Goal: Information Seeking & Learning: Learn about a topic

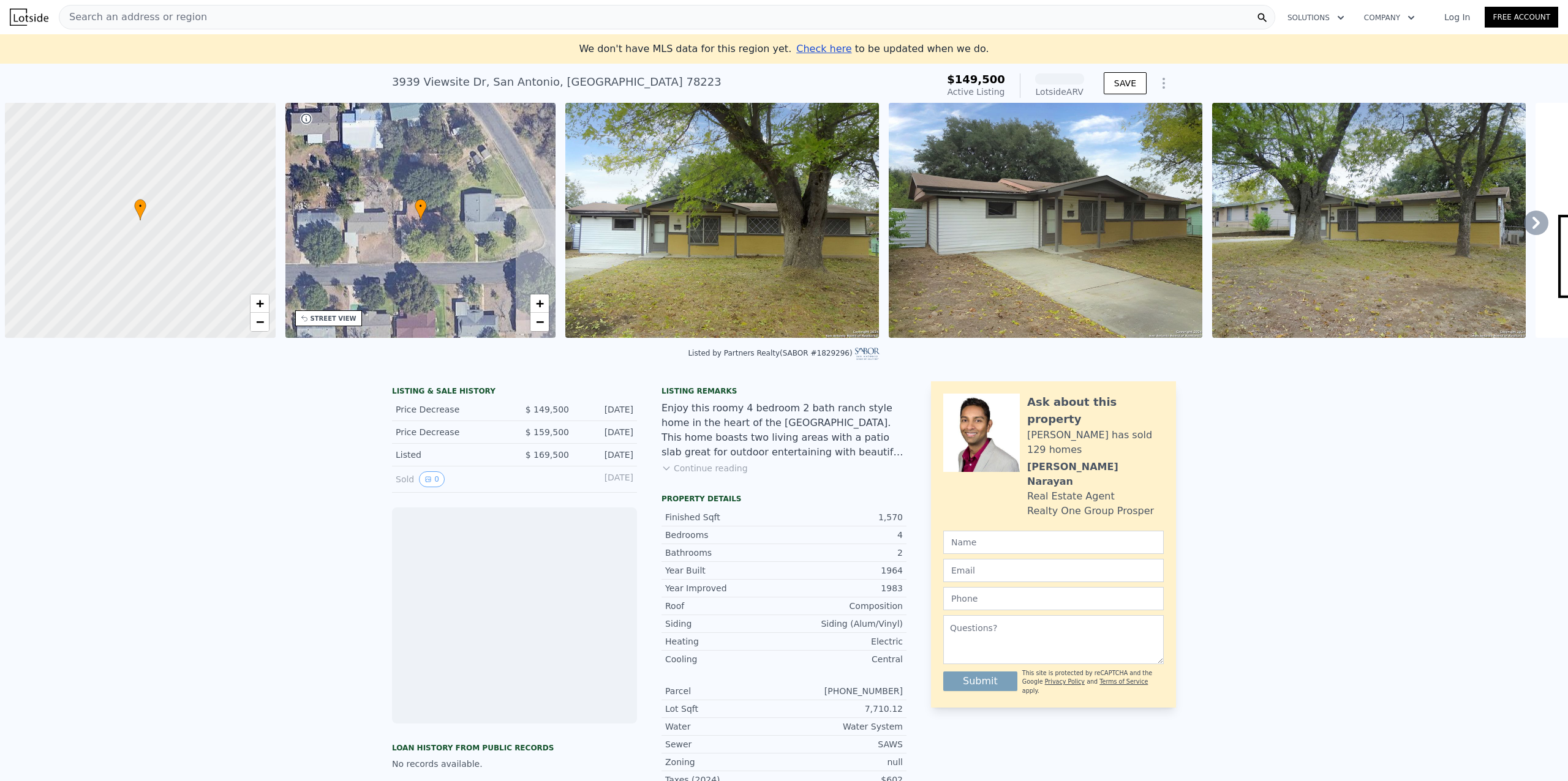
scroll to position [0, 5]
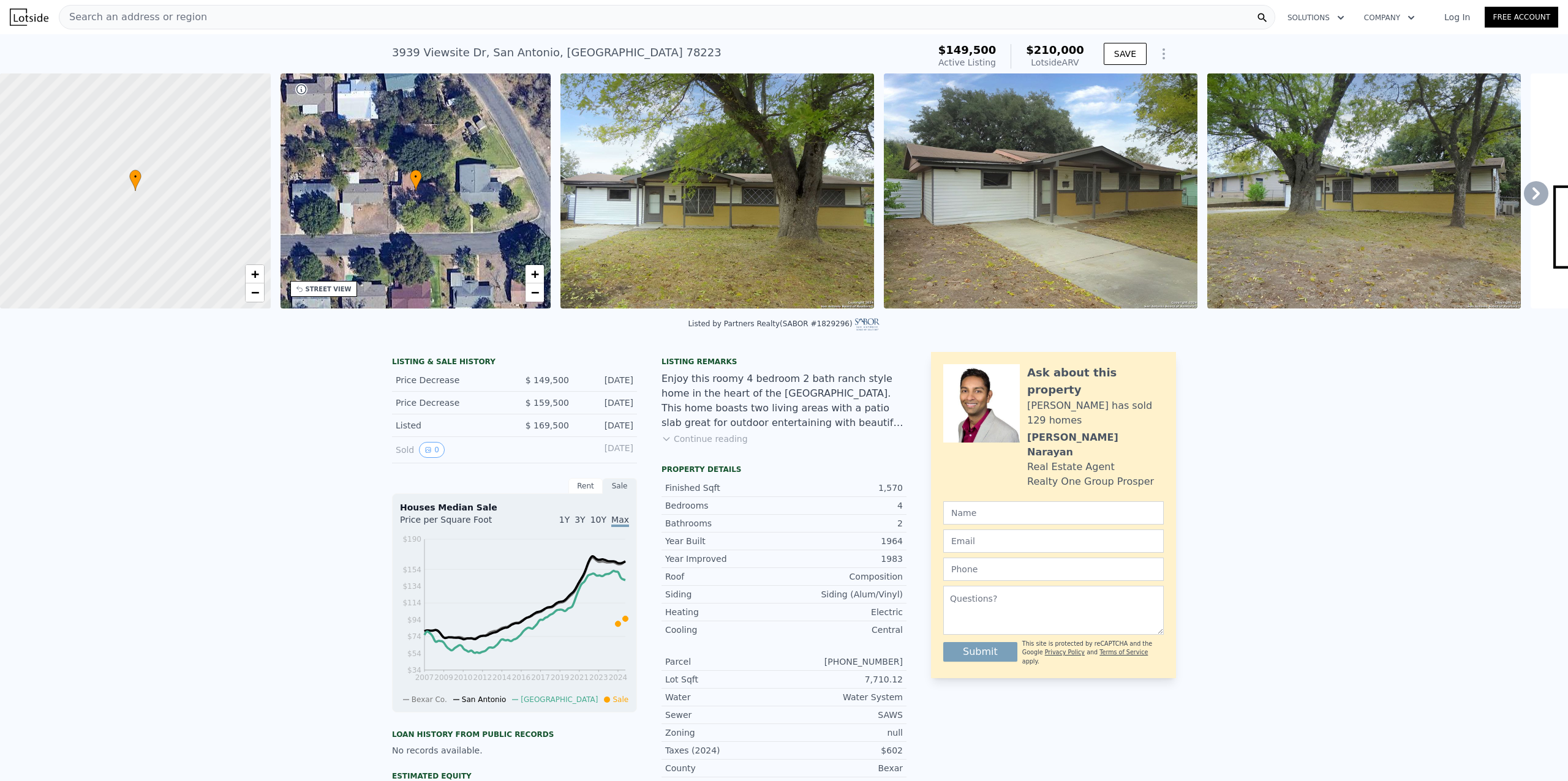
click at [724, 218] on img at bounding box center [717, 191] width 314 height 235
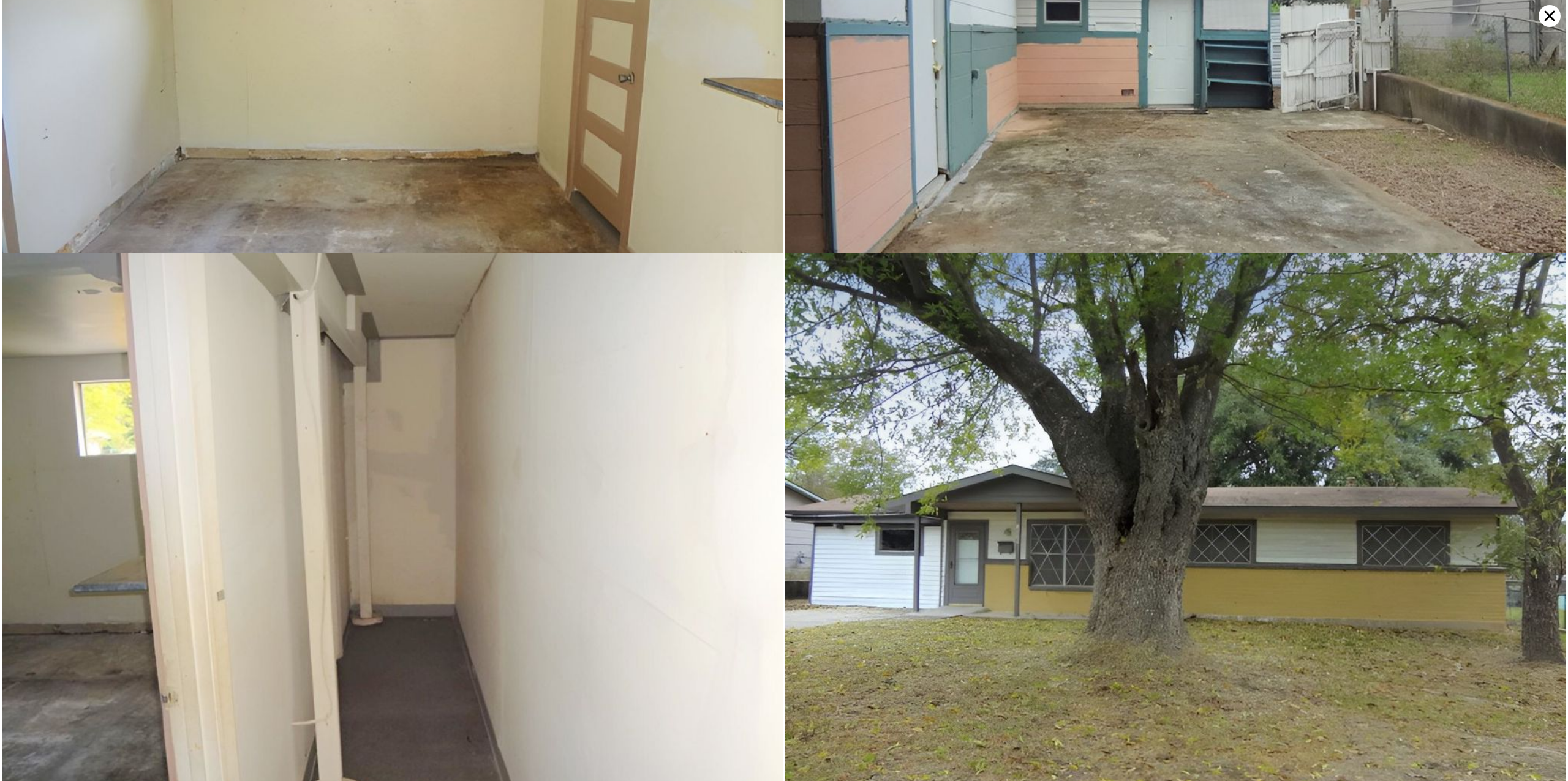
scroll to position [9724, 0]
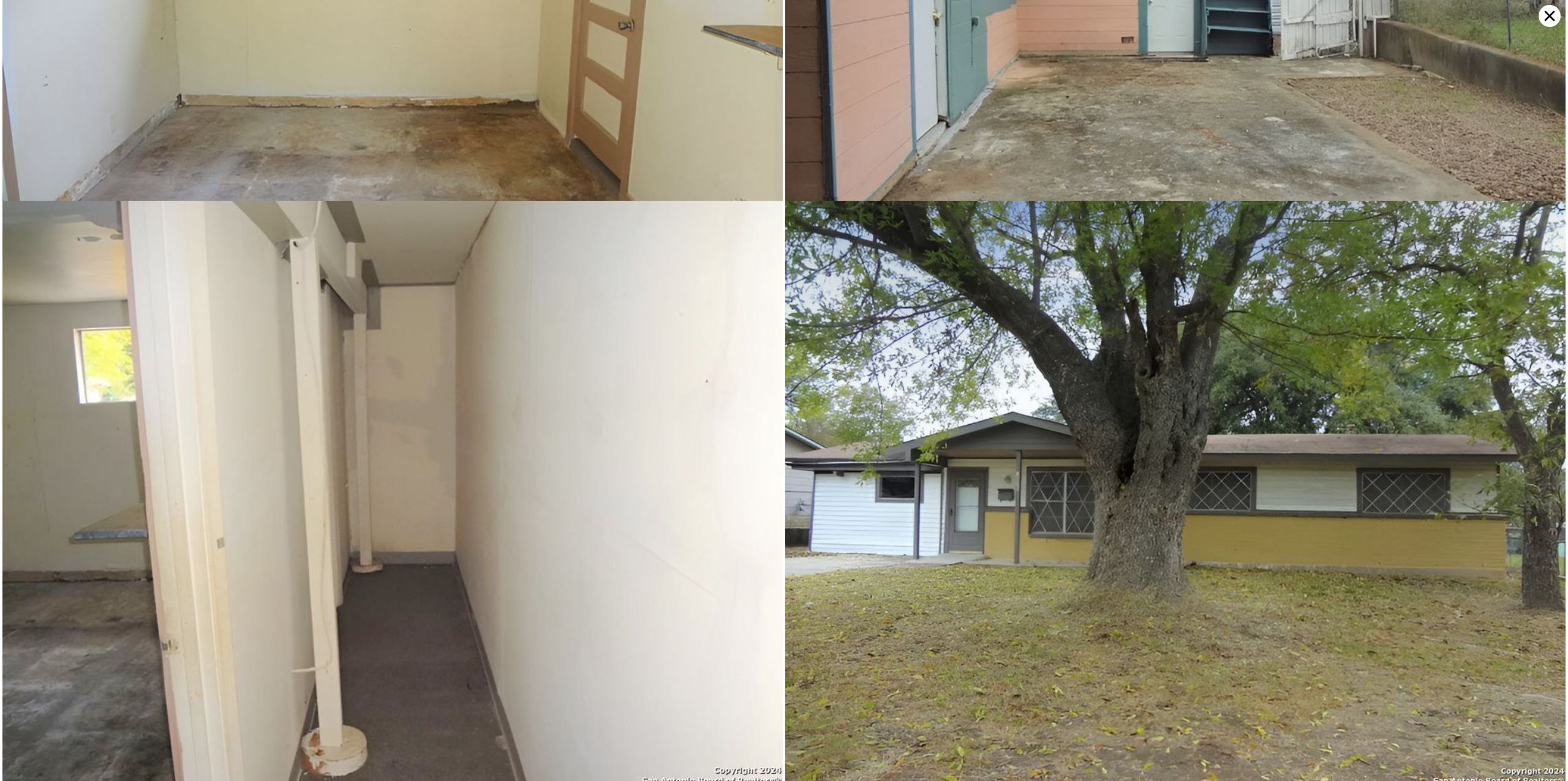
click at [1552, 13] on icon at bounding box center [1550, 16] width 10 height 10
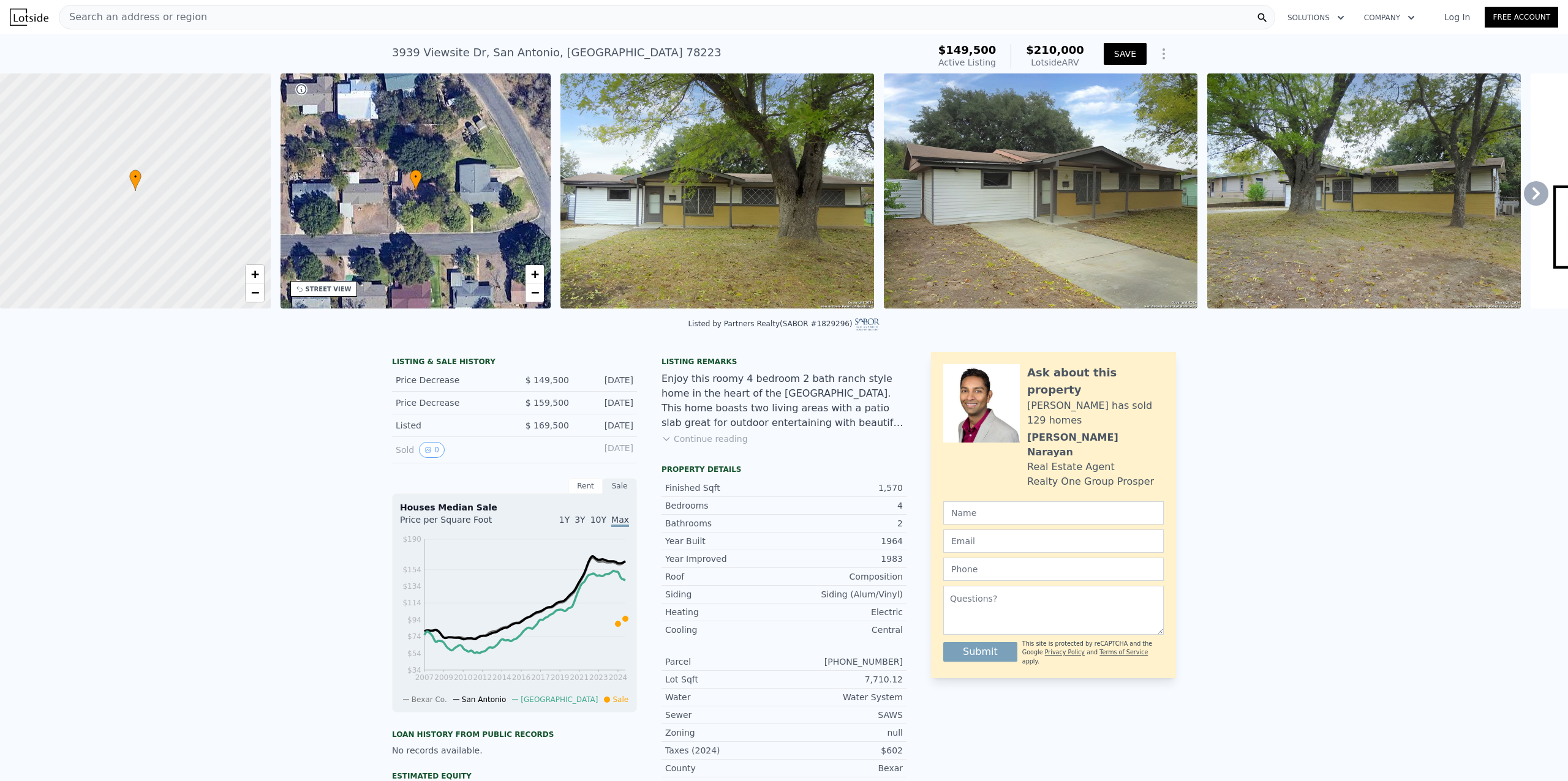
click at [1115, 53] on button "SAVE" at bounding box center [1125, 54] width 43 height 22
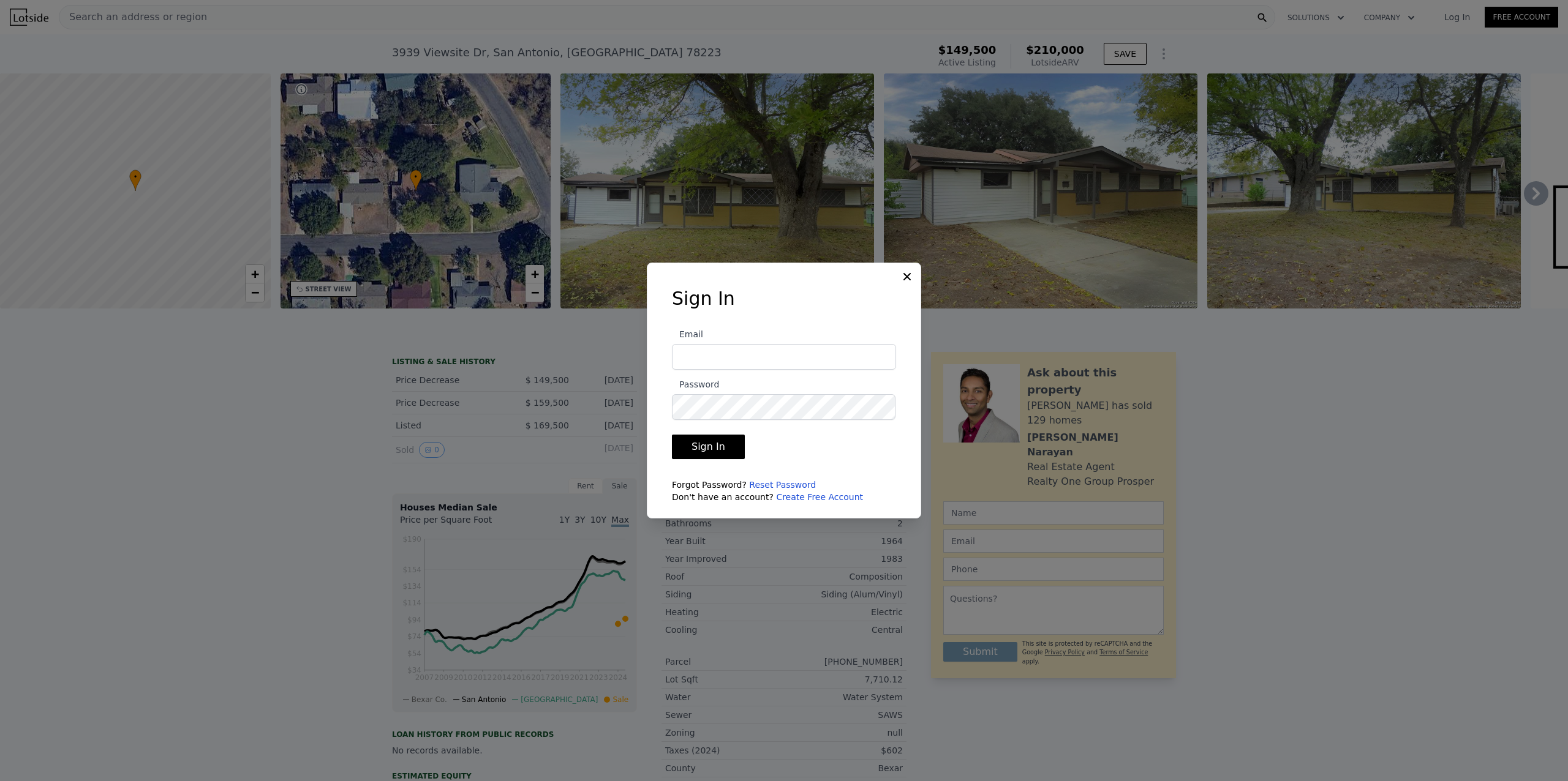
type input "[PERSON_NAME][EMAIL_ADDRESS][DOMAIN_NAME]"
click at [724, 448] on button "Sign In" at bounding box center [708, 447] width 73 height 24
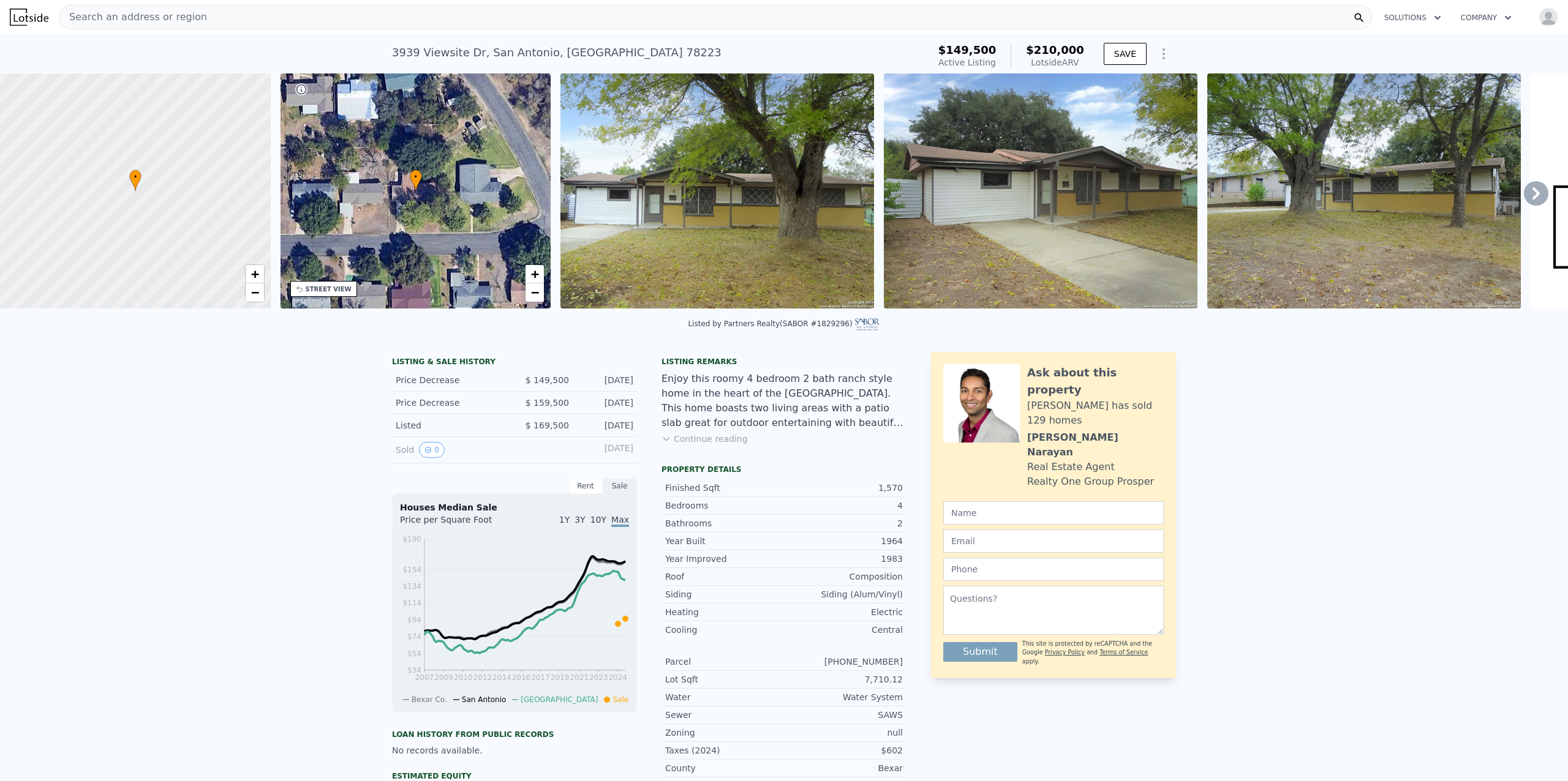
click at [248, 17] on div "Search an address or region" at bounding box center [715, 17] width 1313 height 24
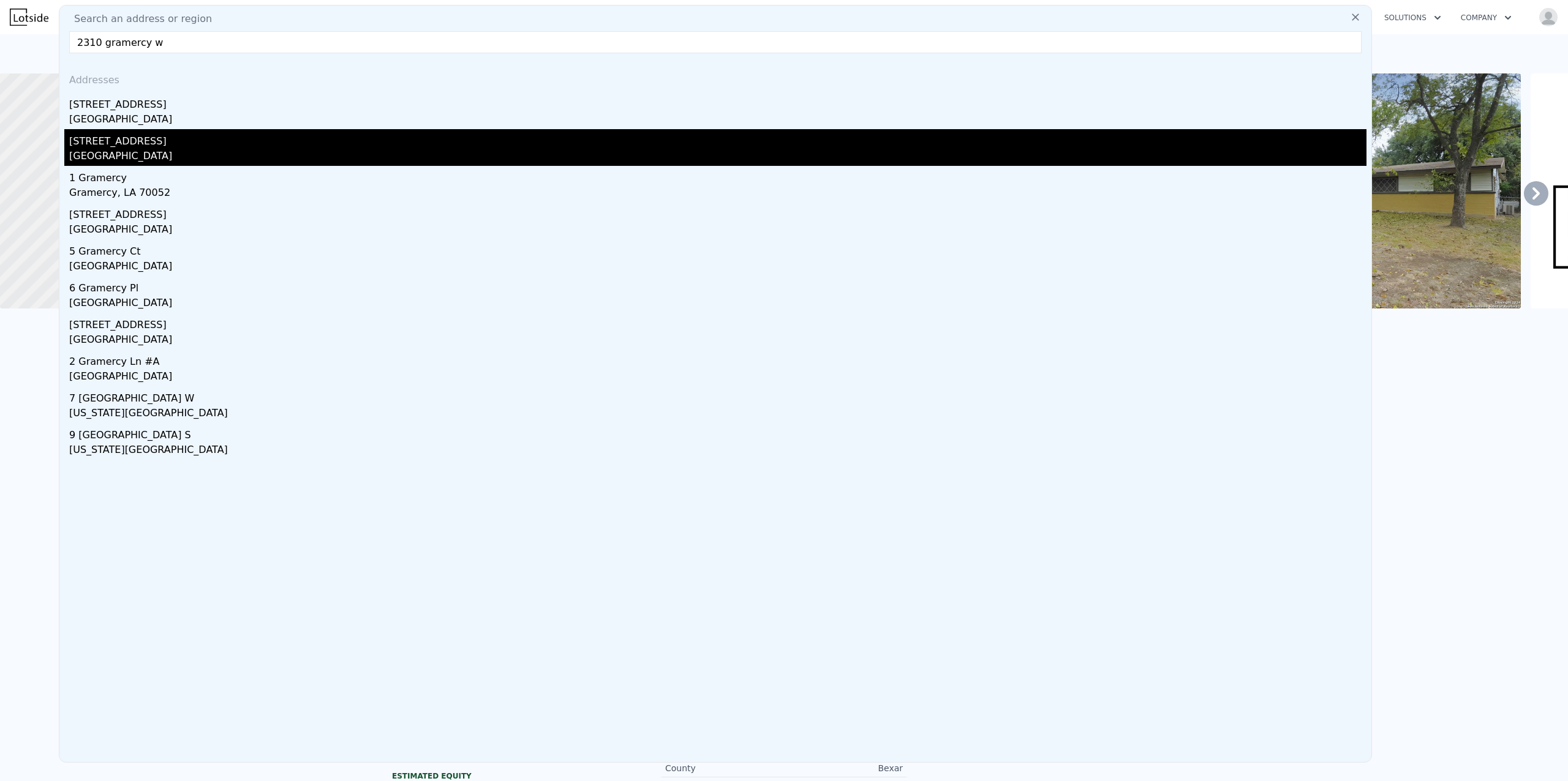
type input "2310 gramercy w"
click at [111, 152] on div "[GEOGRAPHIC_DATA]" at bounding box center [718, 157] width 1297 height 17
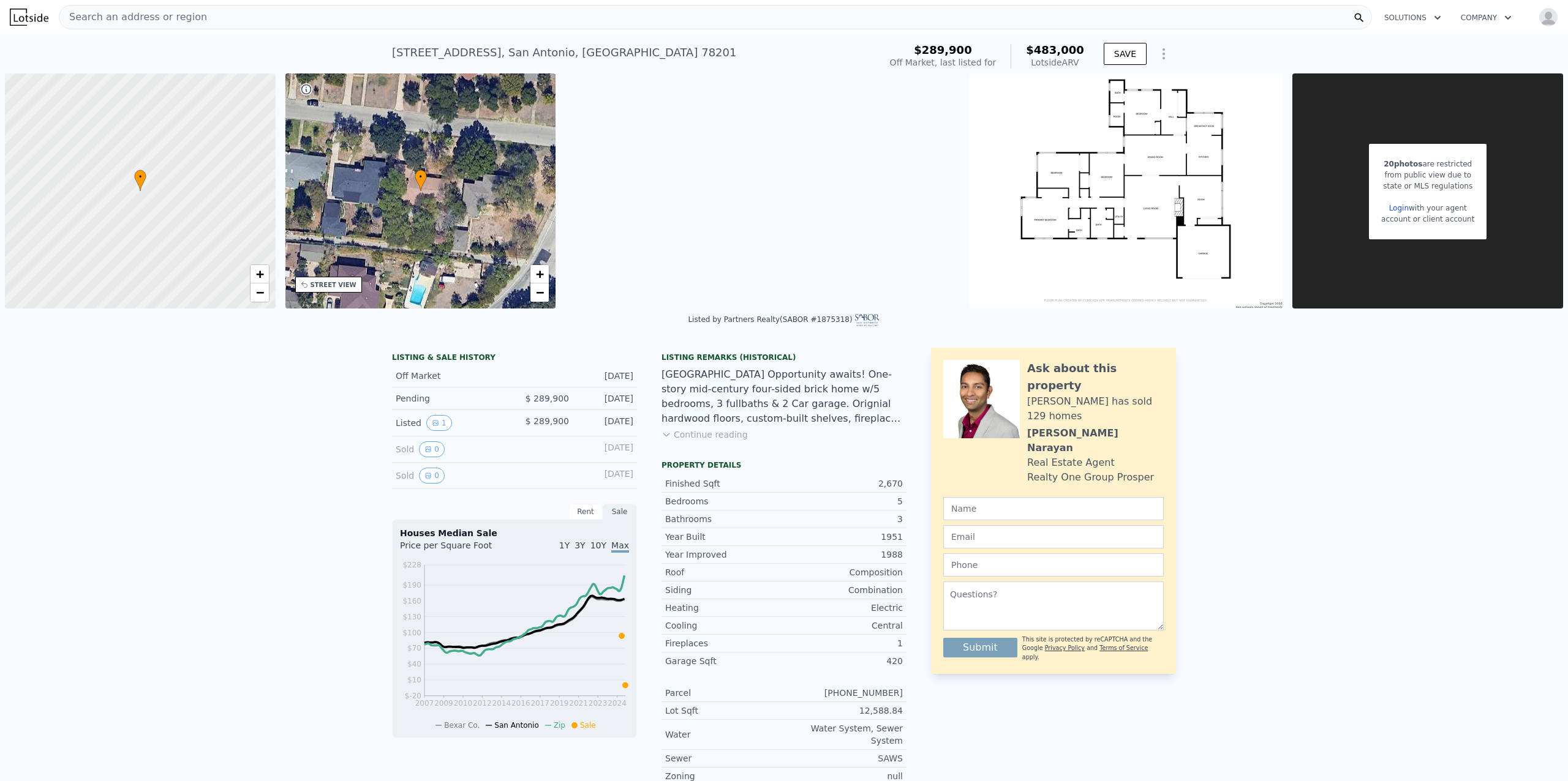
click at [1103, 180] on img at bounding box center [1126, 191] width 314 height 235
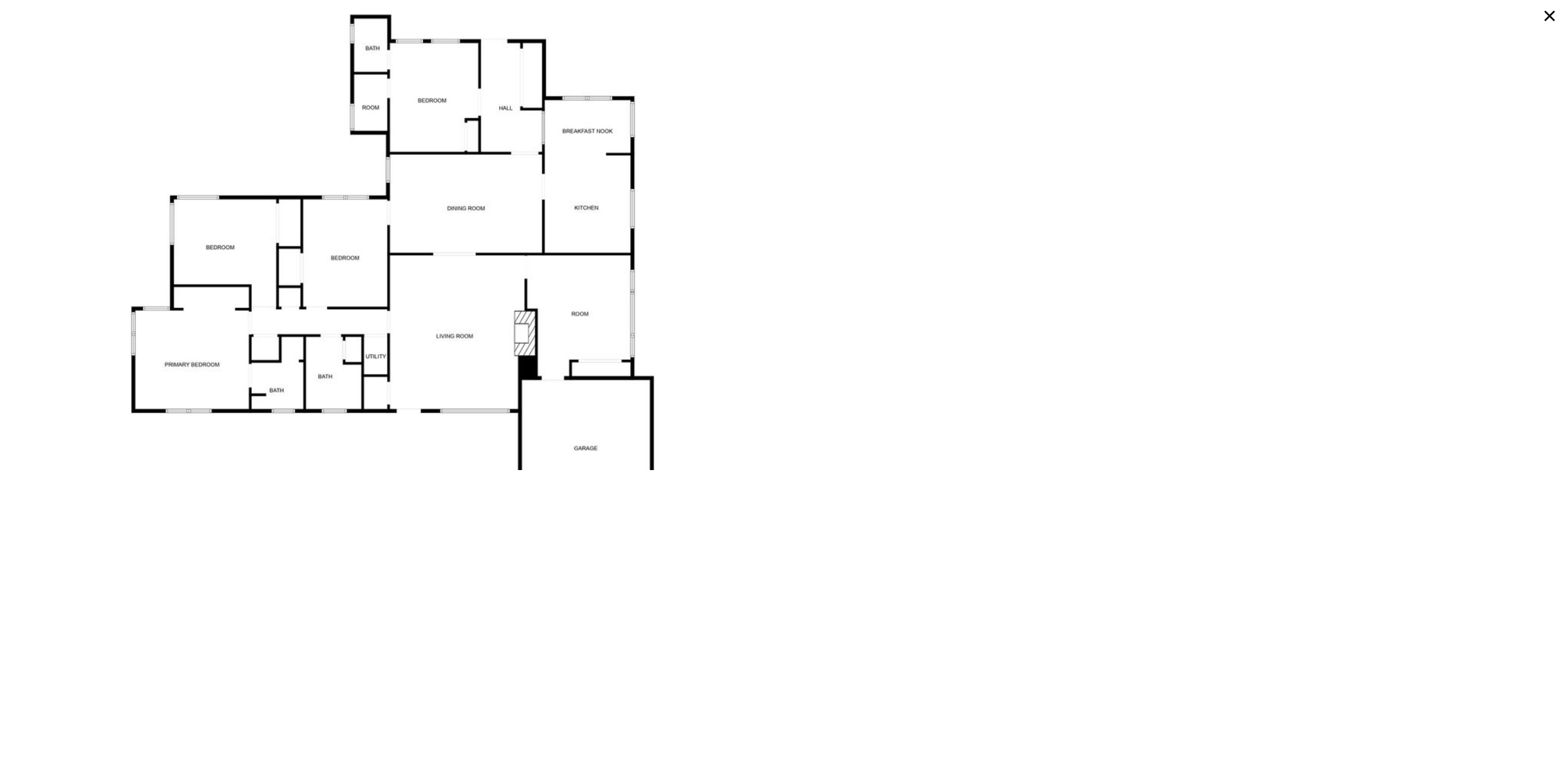
click at [1550, 15] on icon at bounding box center [1550, 16] width 10 height 10
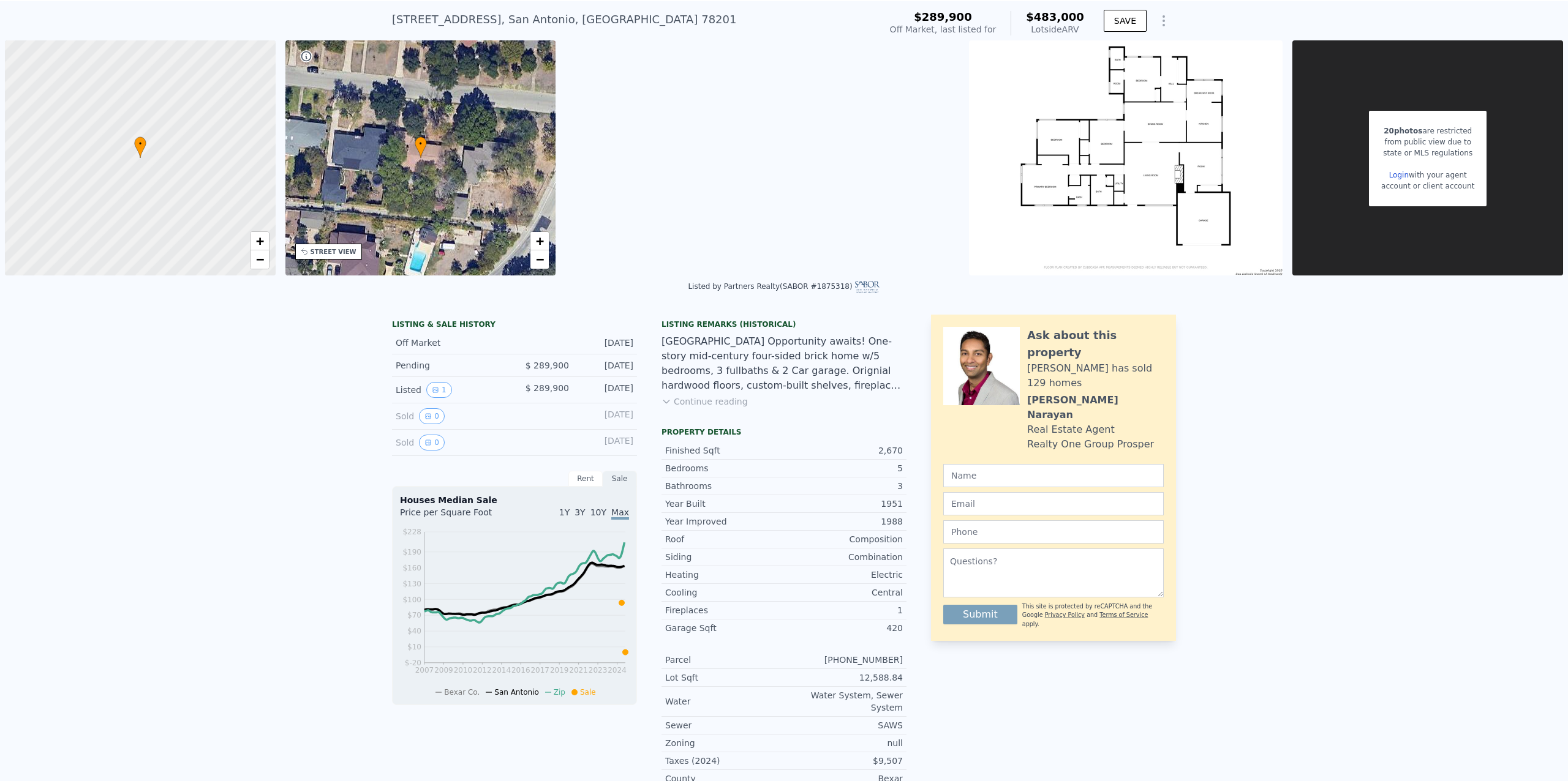
scroll to position [104, 0]
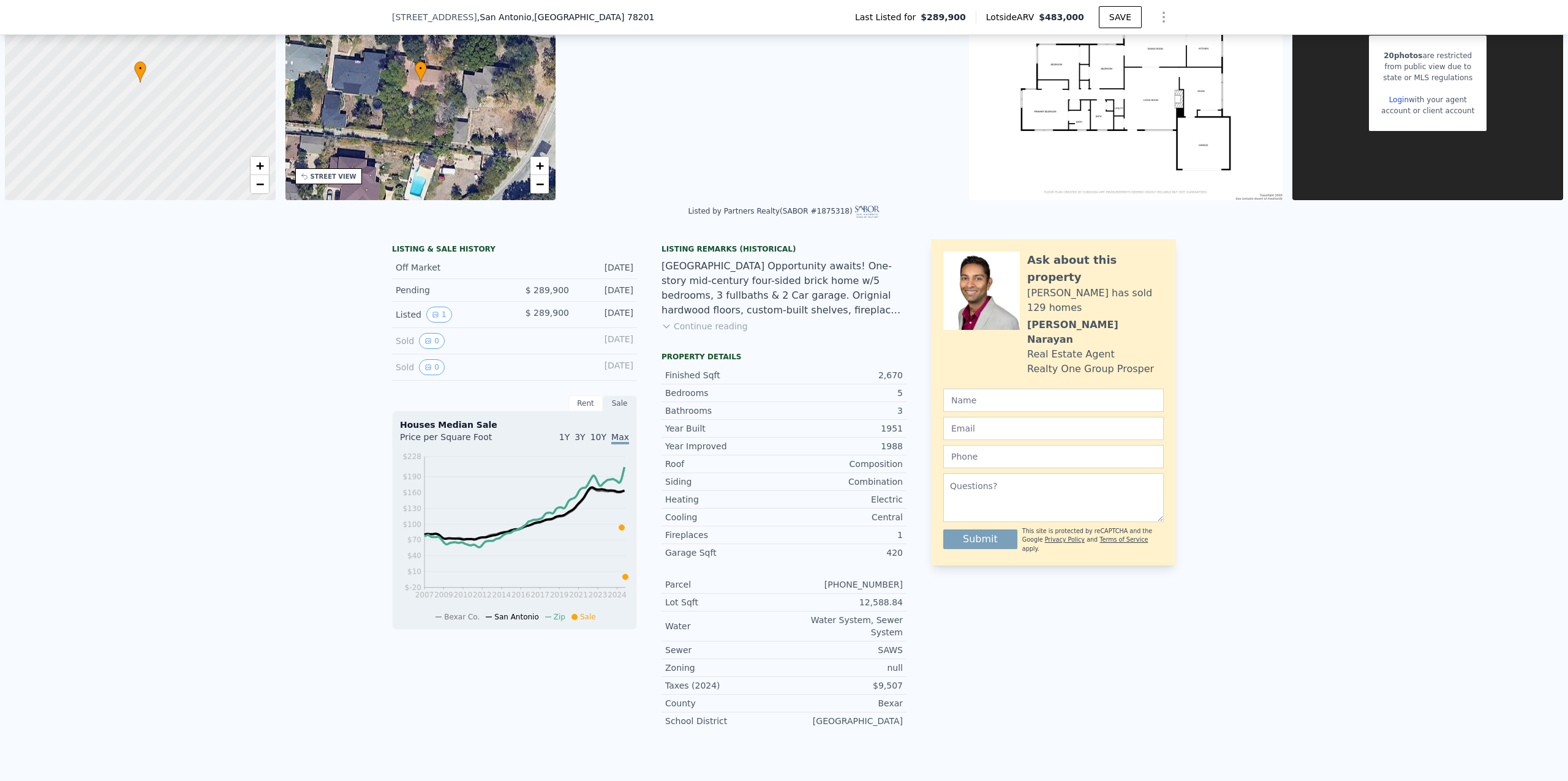
drag, startPoint x: 635, startPoint y: 340, endPoint x: 574, endPoint y: 340, distance: 61.0
click at [574, 340] on div "LISTING & SALE HISTORY Off Market [DATE] Pending $ 289,900 [DATE] Listed 1 $ 28…" at bounding box center [649, 490] width 514 height 500
click at [637, 341] on div "LISTING & SALE HISTORY Off Market [DATE] Pending $ 289,900 [DATE] Listed 1 $ 28…" at bounding box center [649, 490] width 514 height 500
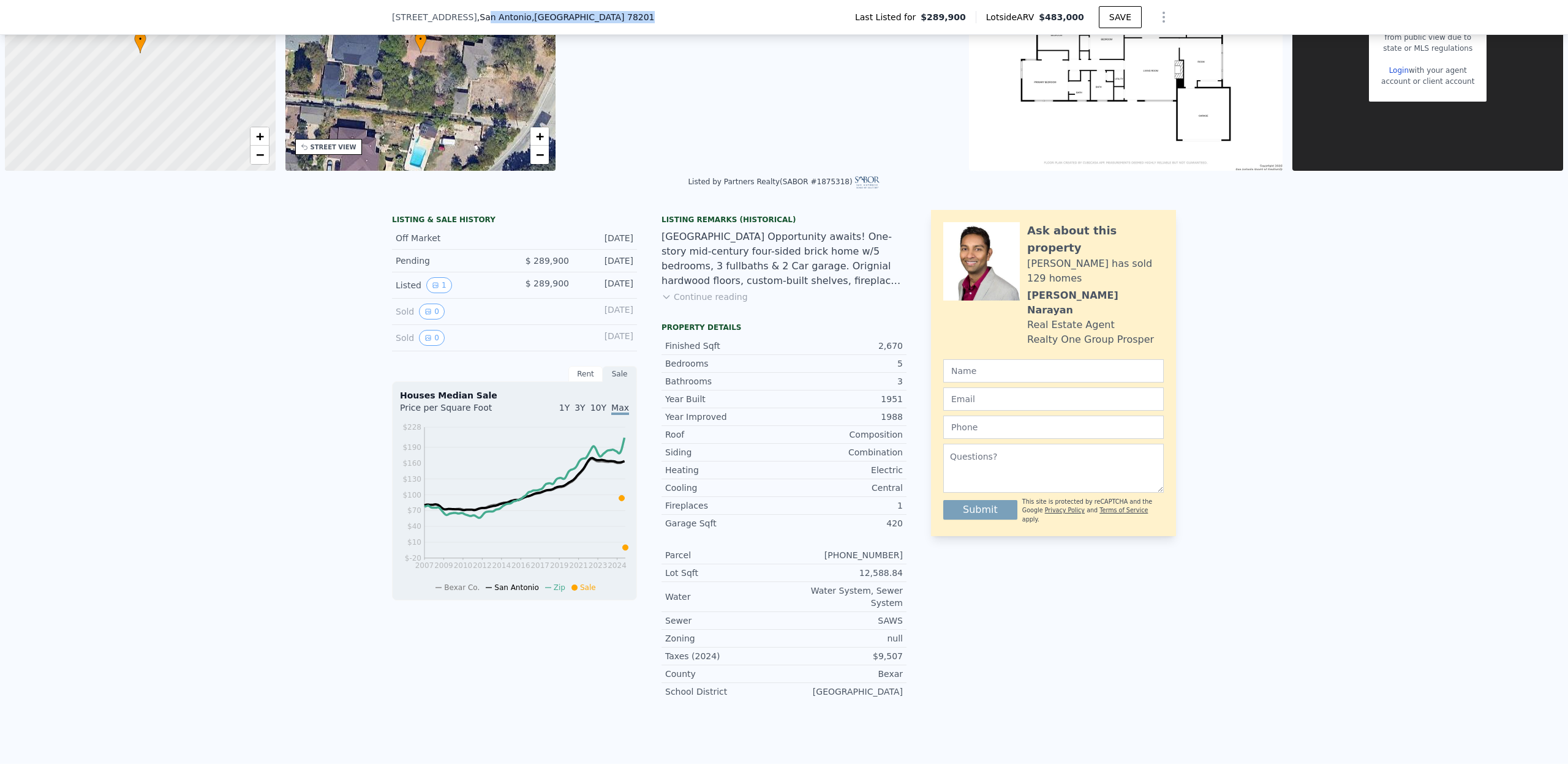
scroll to position [130, 0]
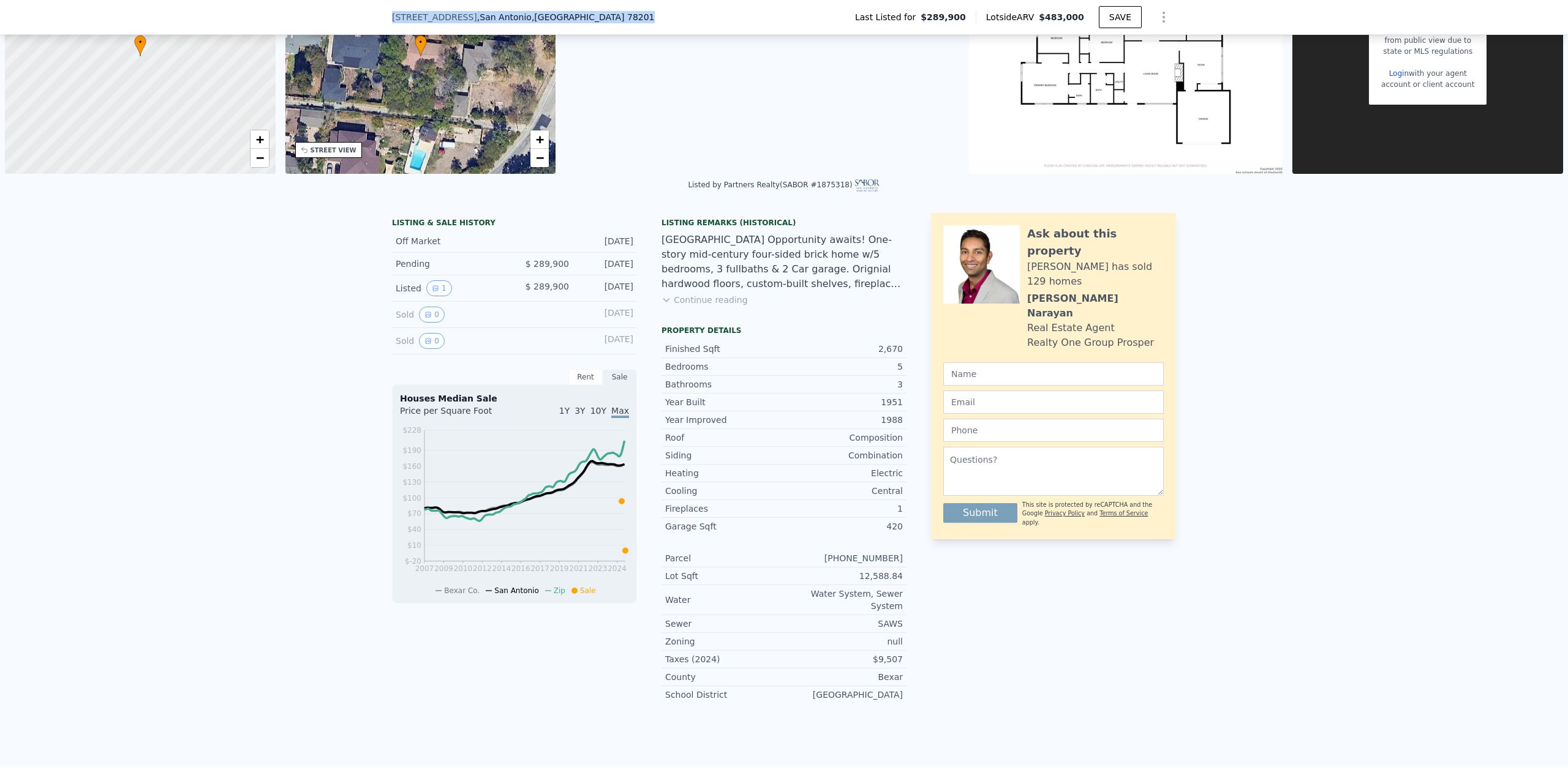
drag, startPoint x: 572, startPoint y: 15, endPoint x: 385, endPoint y: 20, distance: 187.1
click at [385, 20] on div "[STREET_ADDRESS] Last Listed for $289,900 Lotside ARV $483,000 SAVE" at bounding box center [784, 17] width 1568 height 35
copy div "[STREET_ADDRESS]"
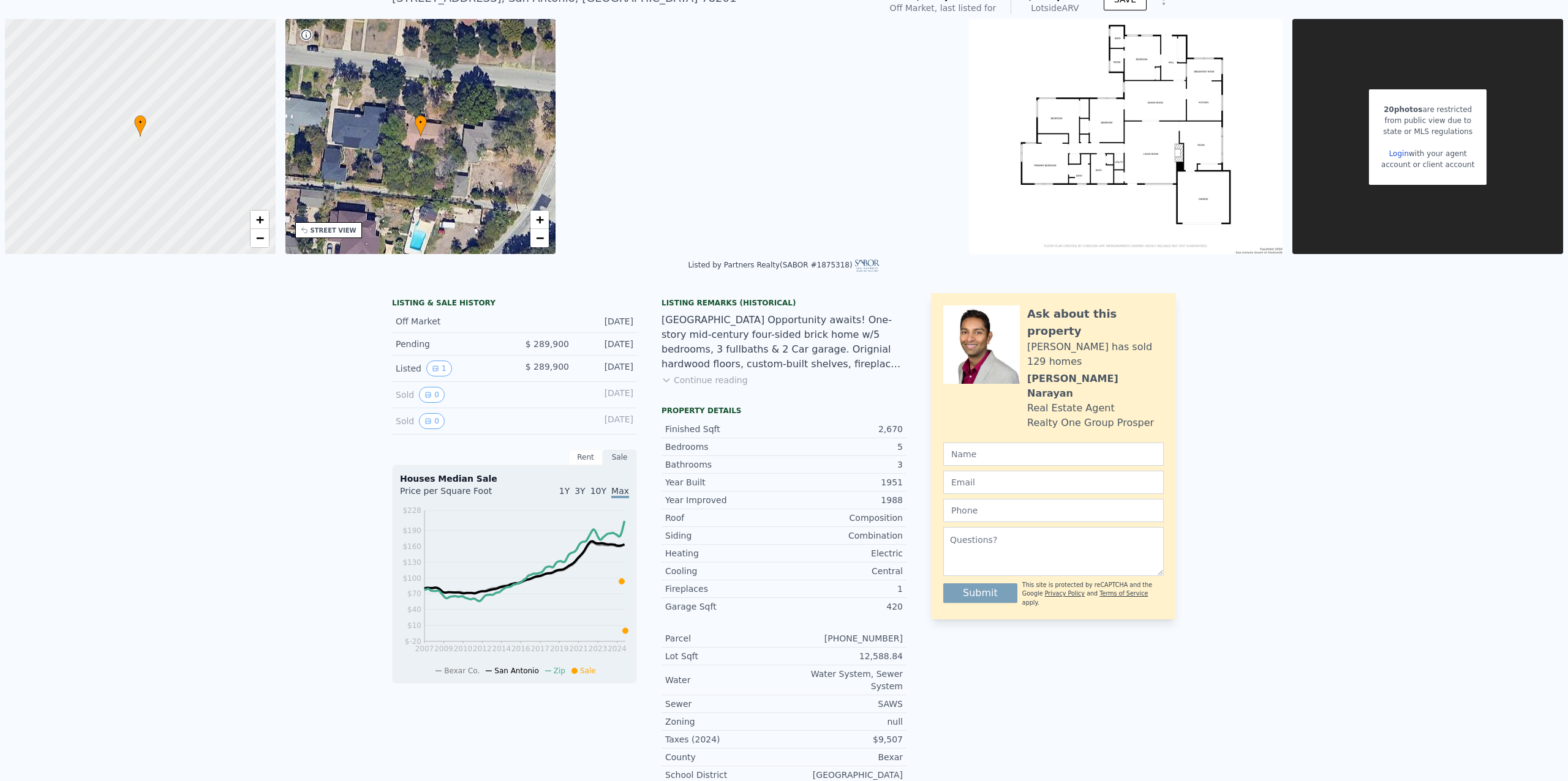
scroll to position [0, 0]
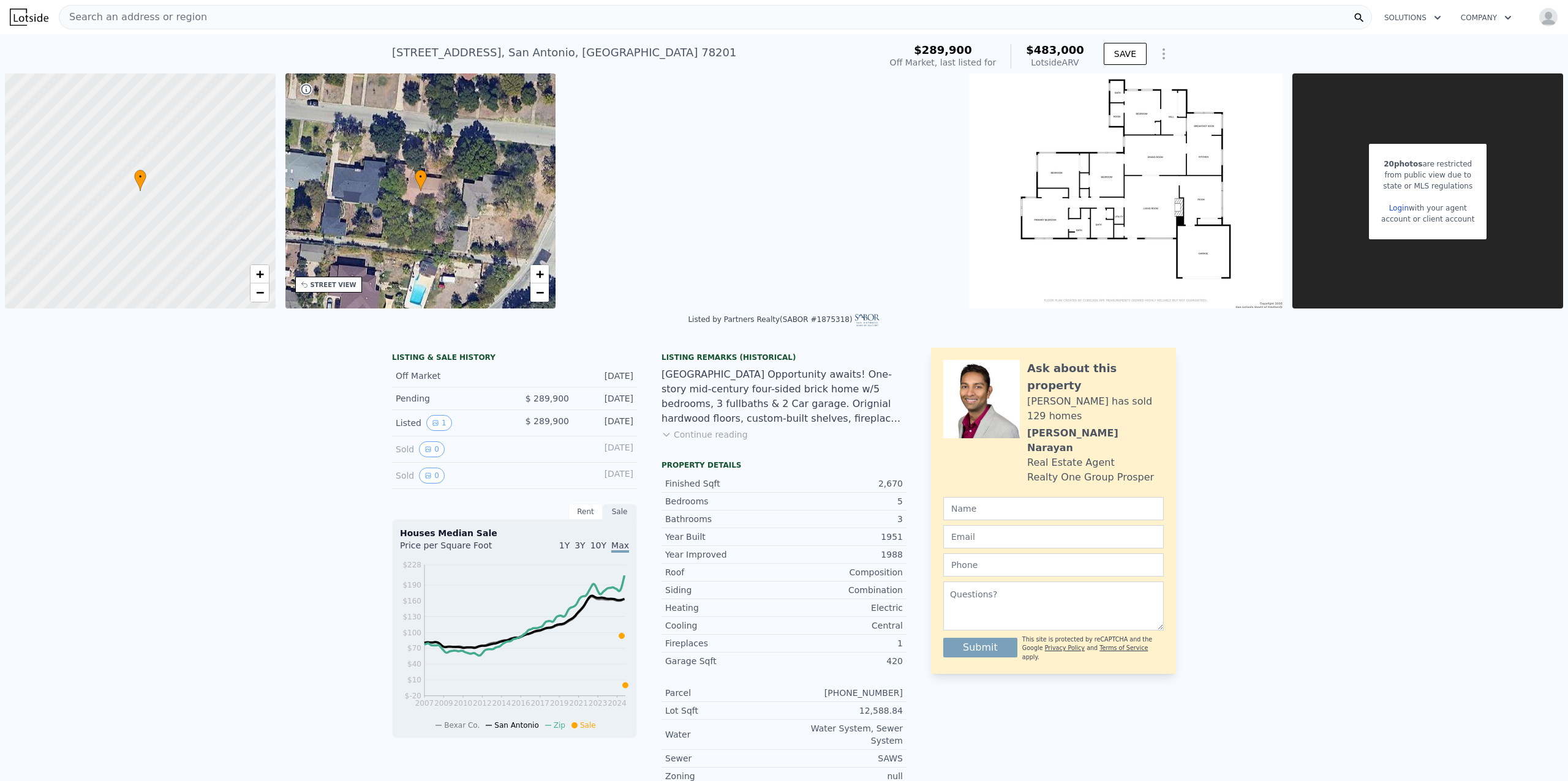
click at [144, 20] on span "Search an address or region" at bounding box center [132, 17] width 147 height 15
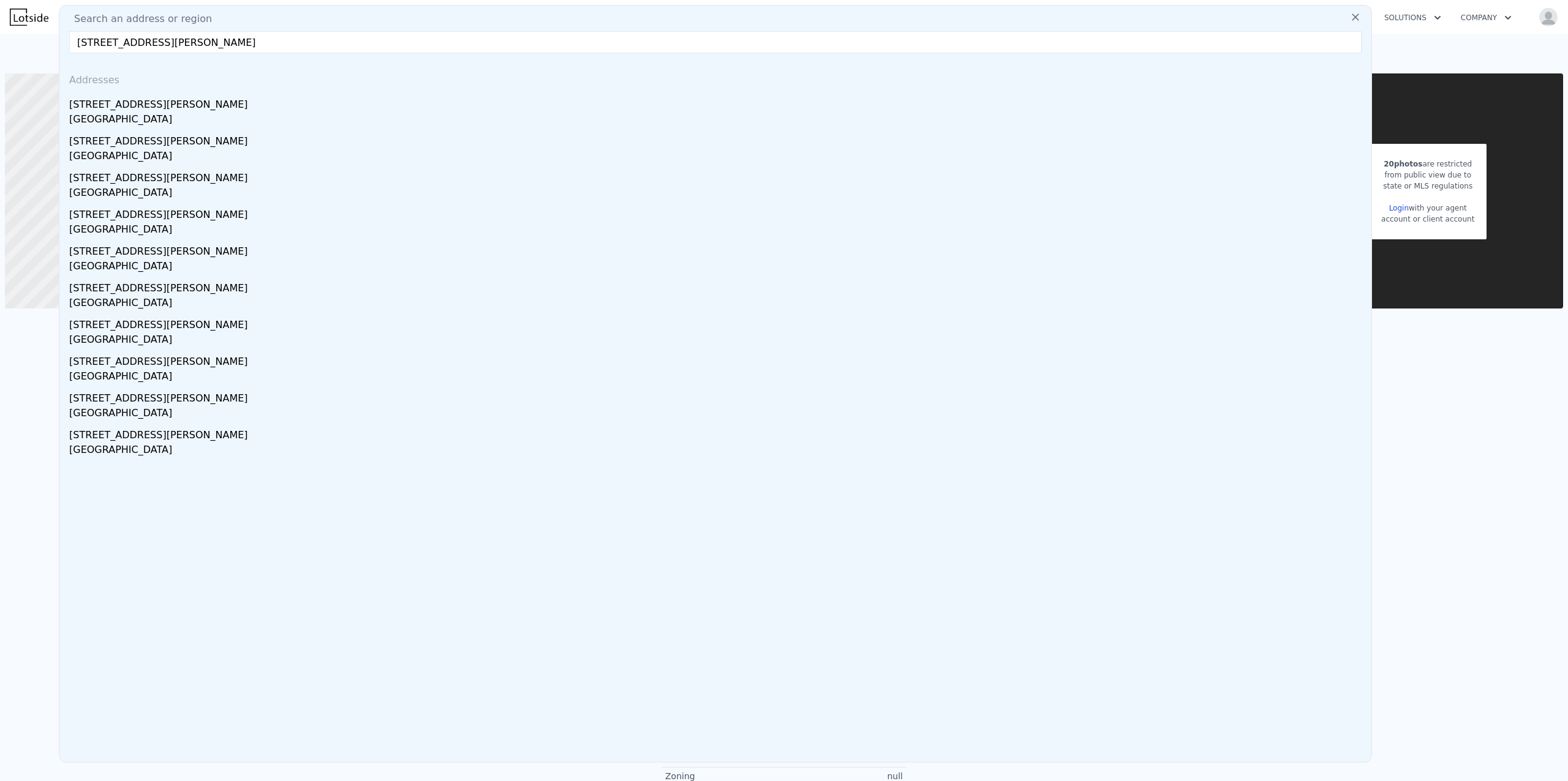
click at [270, 36] on input "[STREET_ADDRESS][PERSON_NAME]" at bounding box center [716, 42] width 1293 height 22
drag, startPoint x: 270, startPoint y: 40, endPoint x: 79, endPoint y: 40, distance: 191.0
click at [79, 40] on input "[STREET_ADDRESS][PERSON_NAME]" at bounding box center [716, 42] width 1293 height 22
paste input "[STREET_ADDRESS]"
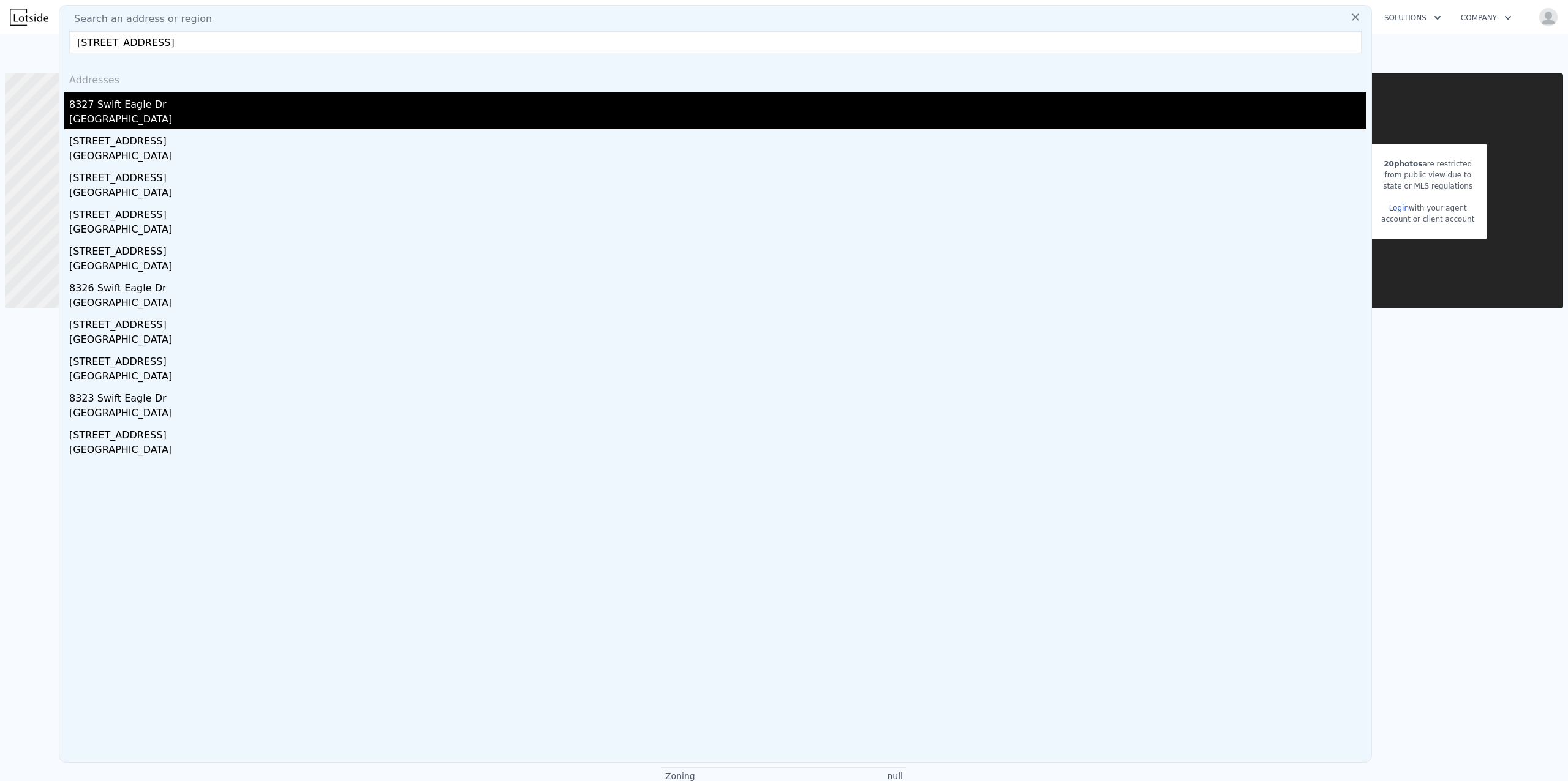
type input "[STREET_ADDRESS]"
click at [129, 118] on div "[GEOGRAPHIC_DATA]" at bounding box center [718, 120] width 1297 height 17
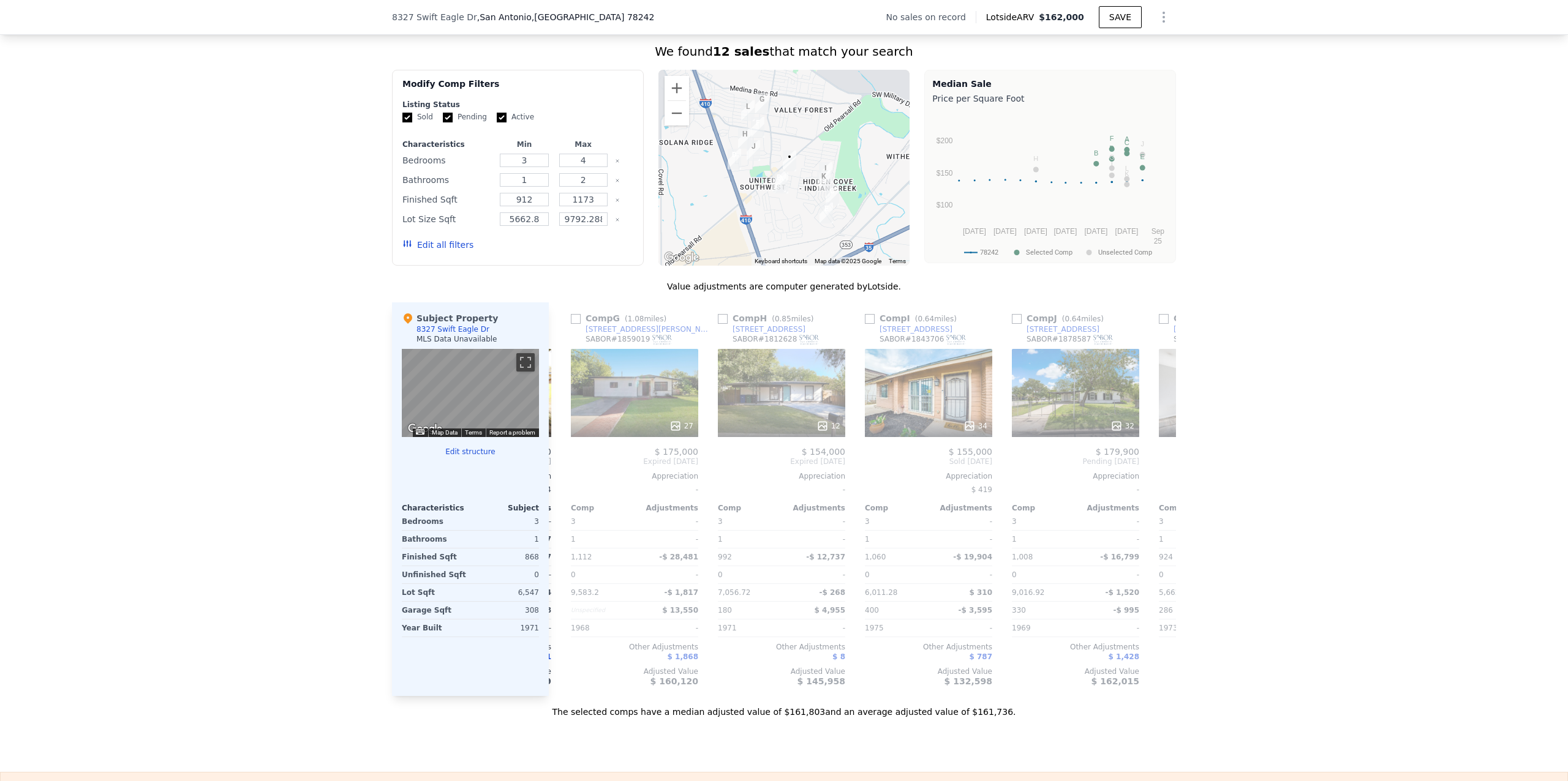
scroll to position [0, 884]
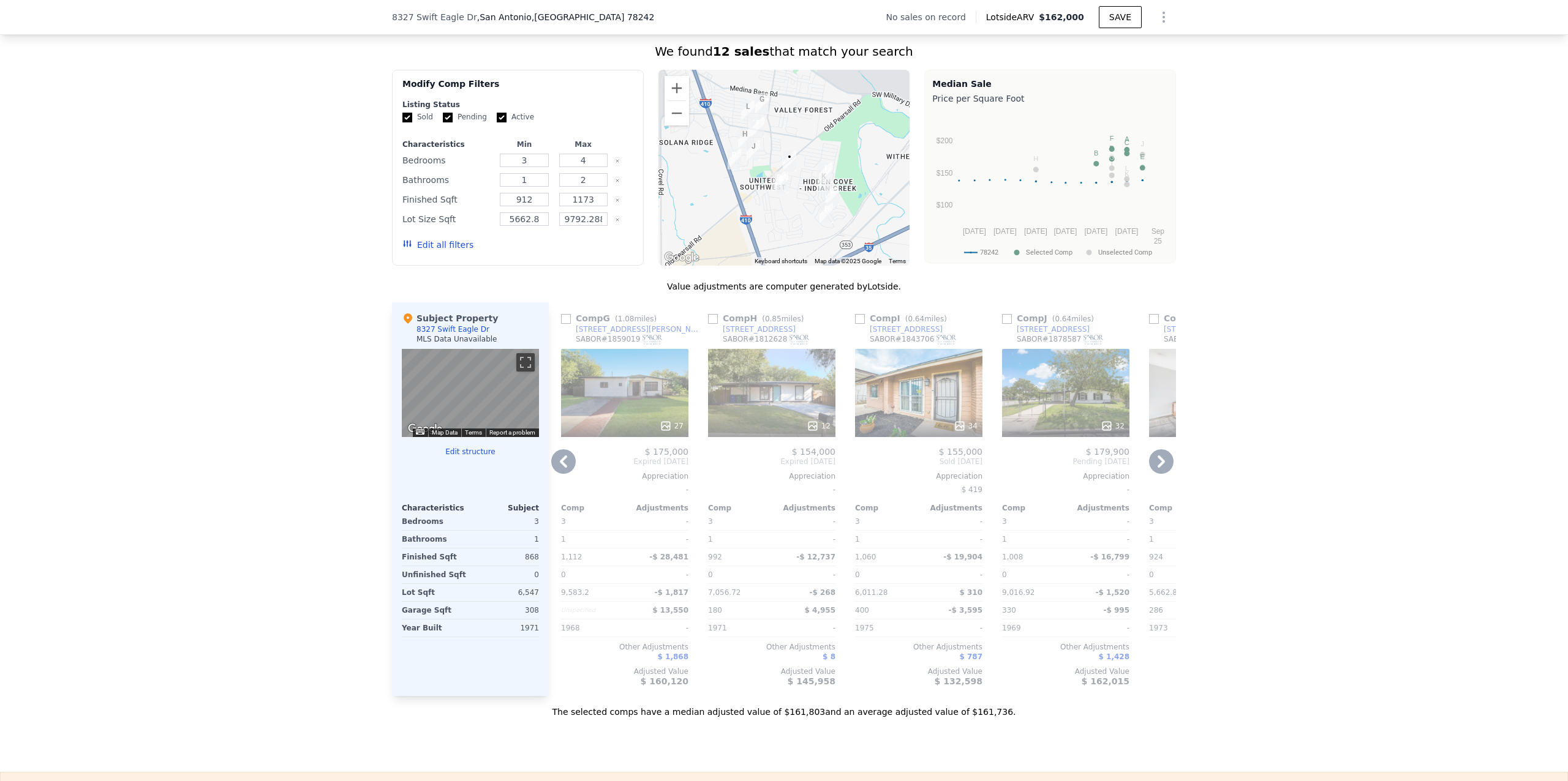
click at [855, 324] on input "checkbox" at bounding box center [860, 319] width 10 height 10
checkbox input "true"
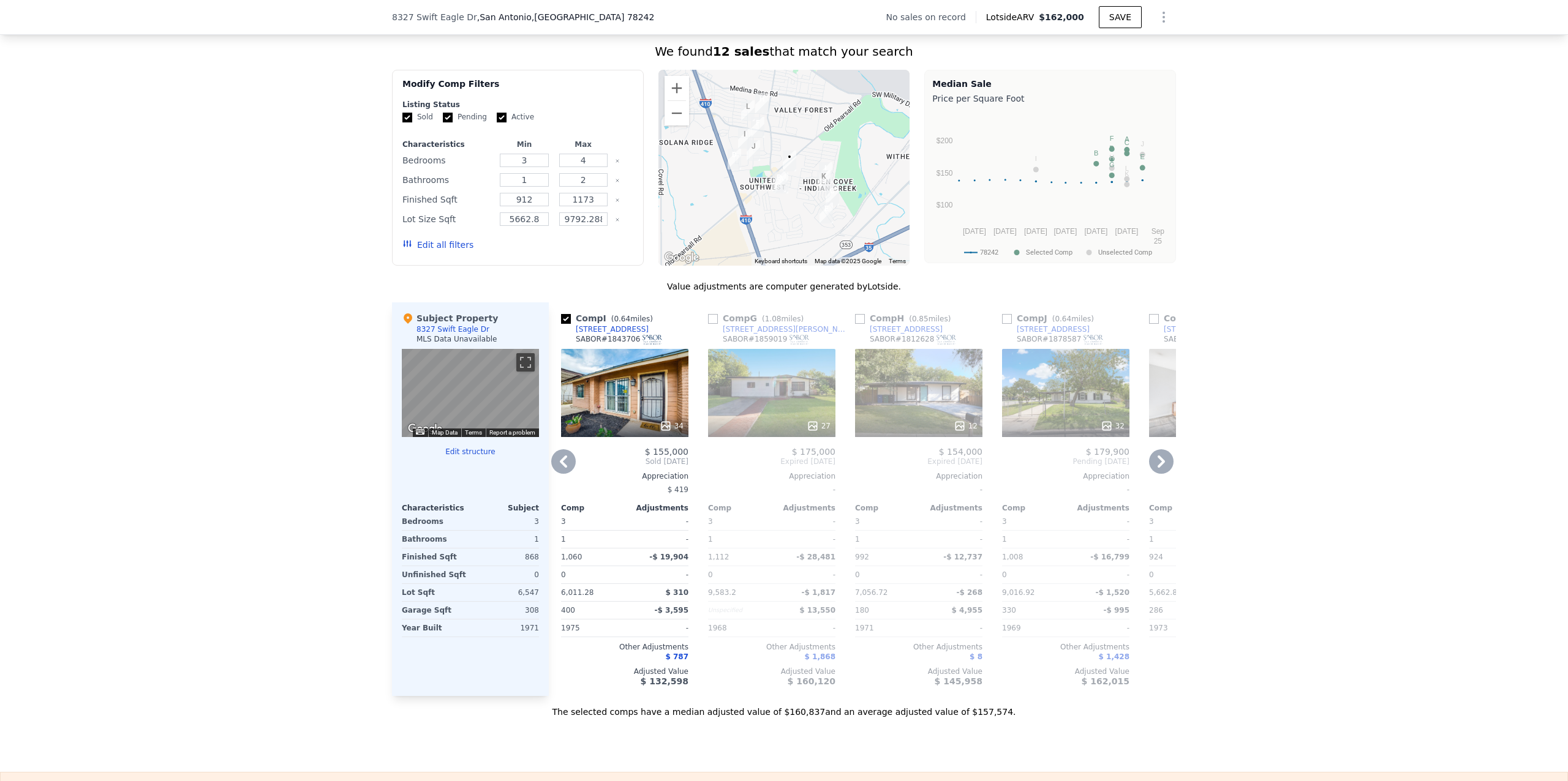
click at [855, 324] on input "checkbox" at bounding box center [860, 319] width 10 height 10
checkbox input "true"
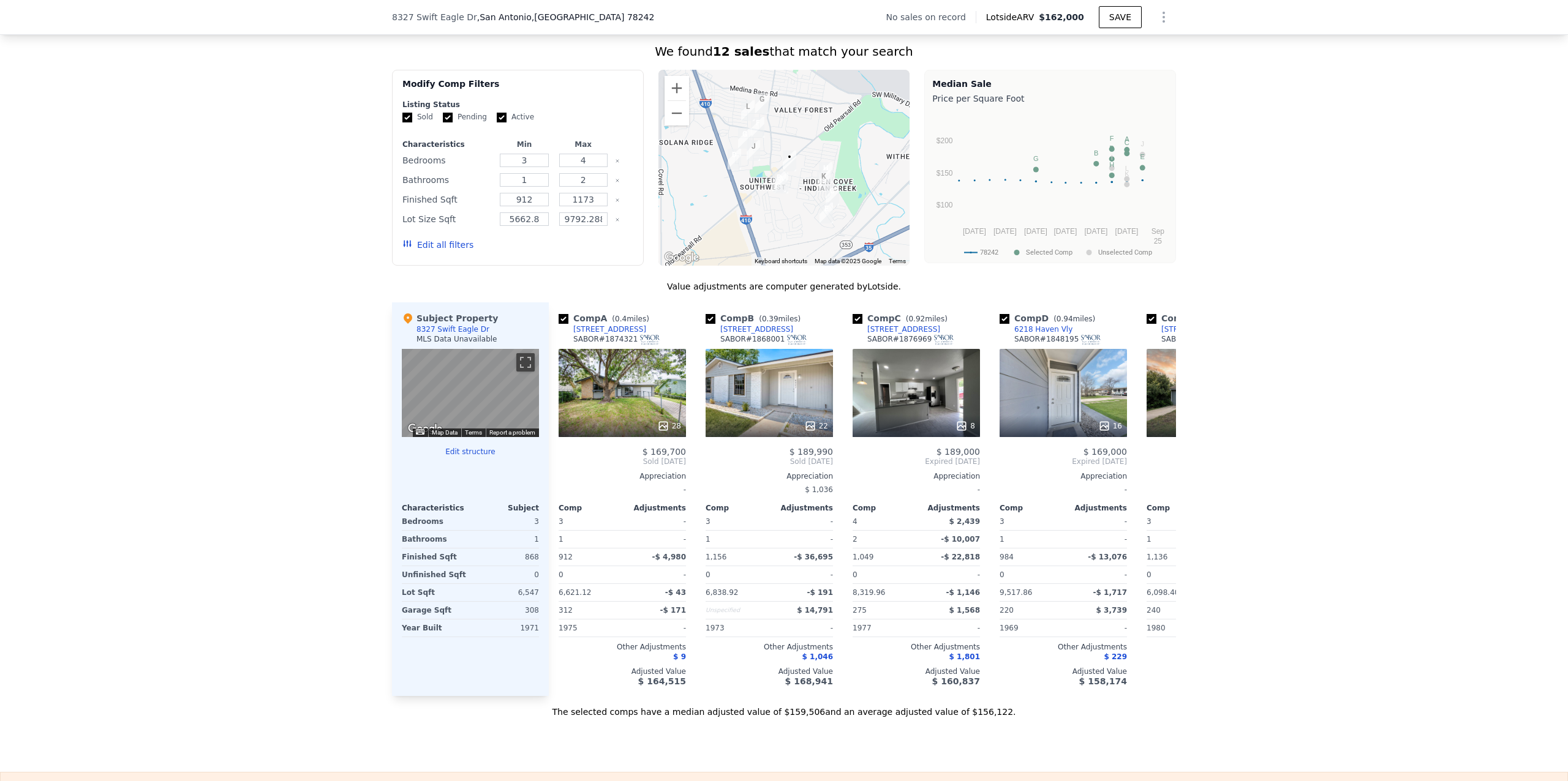
scroll to position [0, 0]
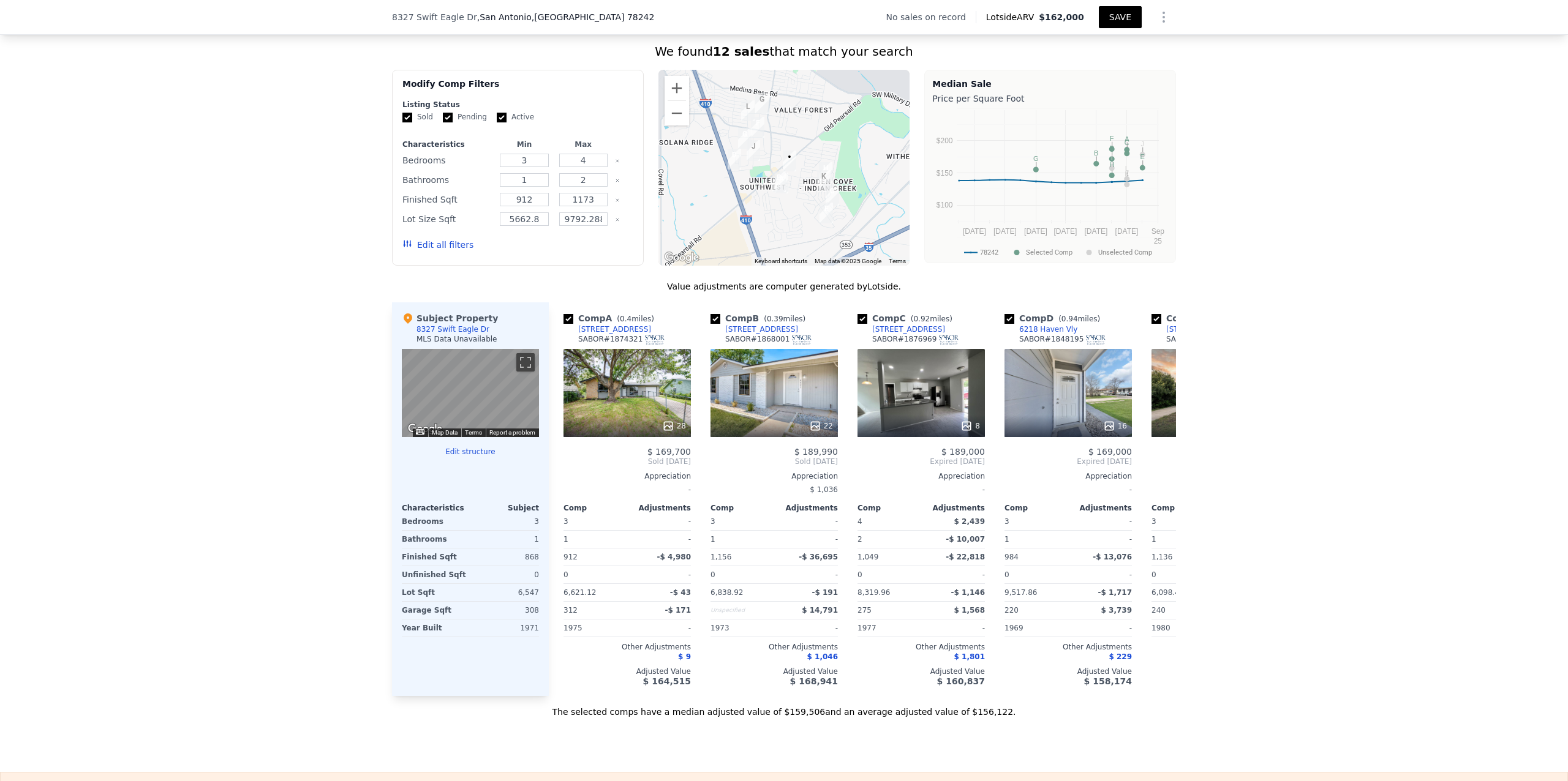
click at [1113, 16] on button "SAVE" at bounding box center [1120, 17] width 43 height 22
click at [1158, 15] on icon "Show Options" at bounding box center [1164, 17] width 15 height 15
click at [1117, 70] on div "Share Analysis" at bounding box center [1107, 73] width 137 height 24
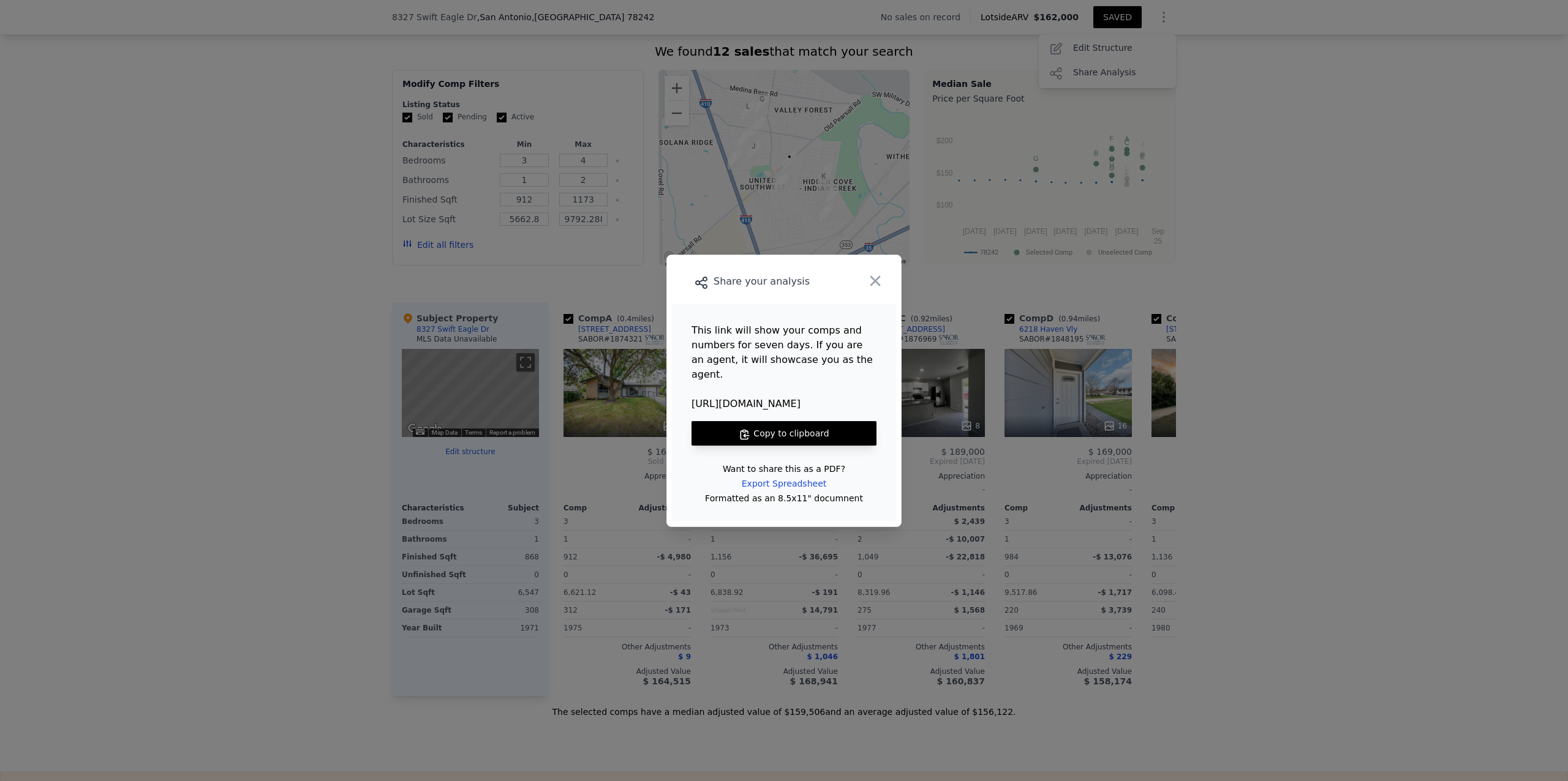
click at [790, 426] on button "Copy to clipboard" at bounding box center [784, 433] width 185 height 24
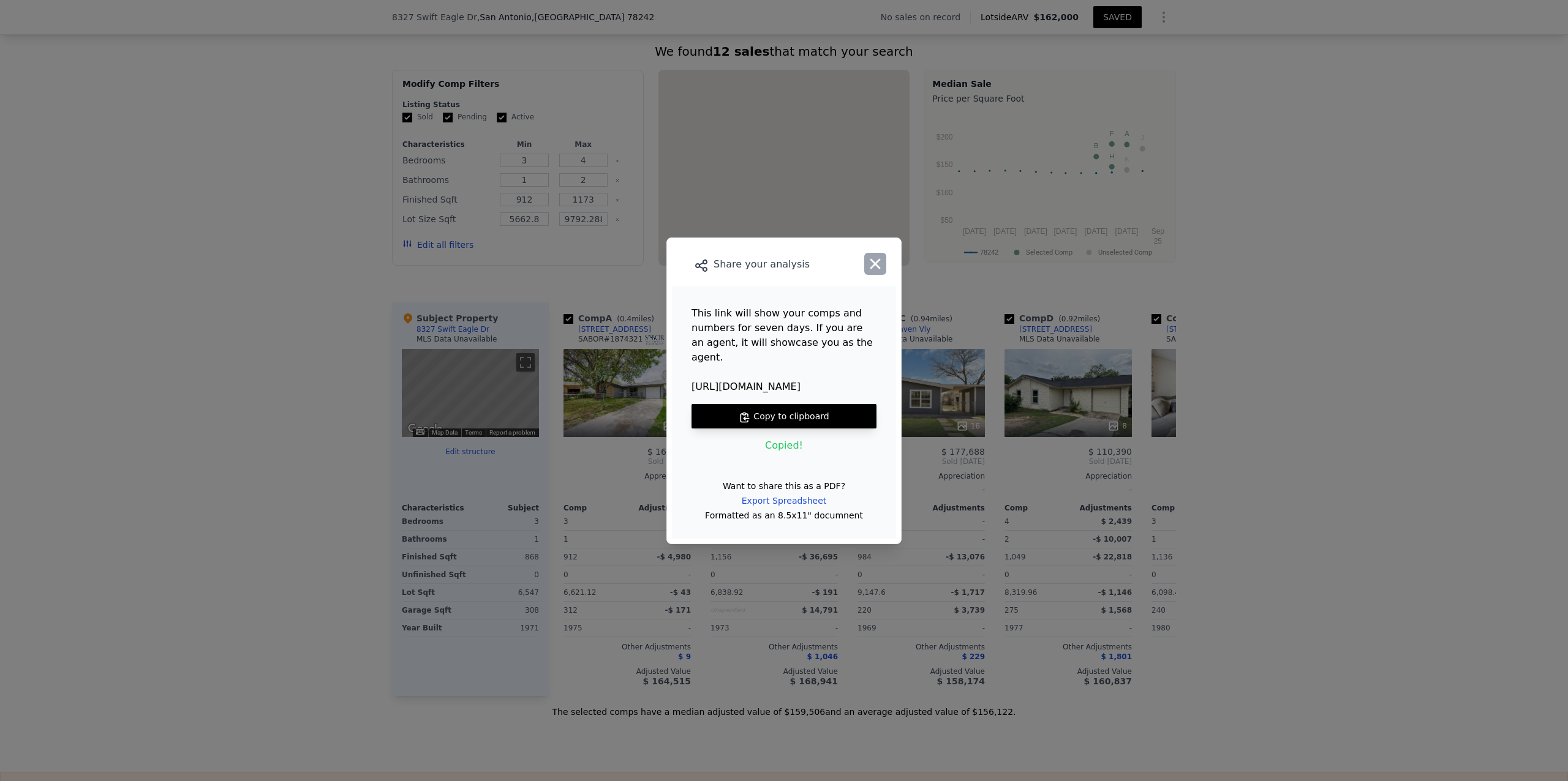
click at [872, 272] on icon "button" at bounding box center [875, 263] width 17 height 17
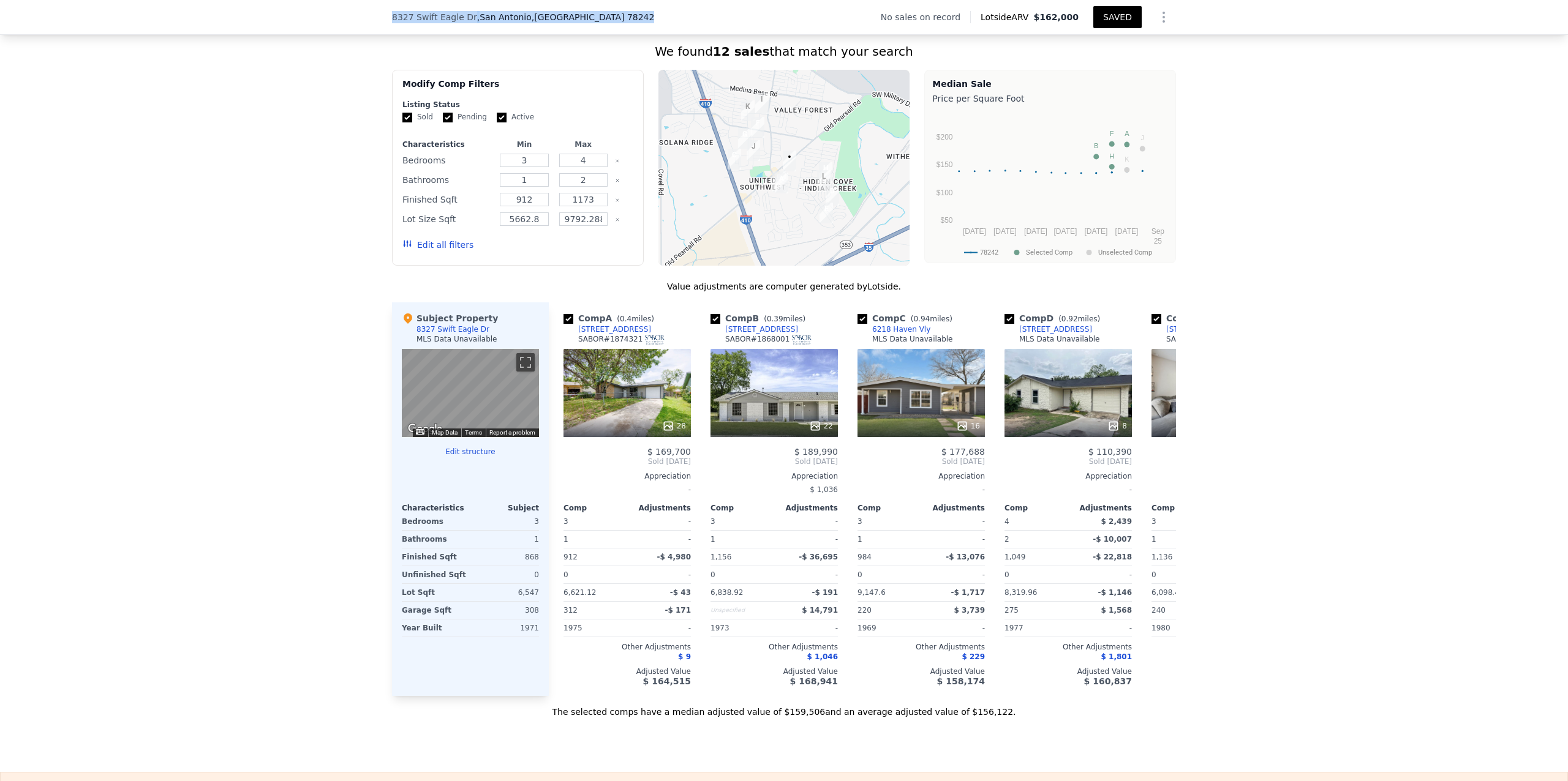
drag, startPoint x: 569, startPoint y: 18, endPoint x: 376, endPoint y: 19, distance: 193.0
click at [376, 19] on div "[STREET_ADDRESS] No sales on record Lotside ARV $162,000 SAVED" at bounding box center [784, 17] width 1568 height 35
copy div "[STREET_ADDRESS]"
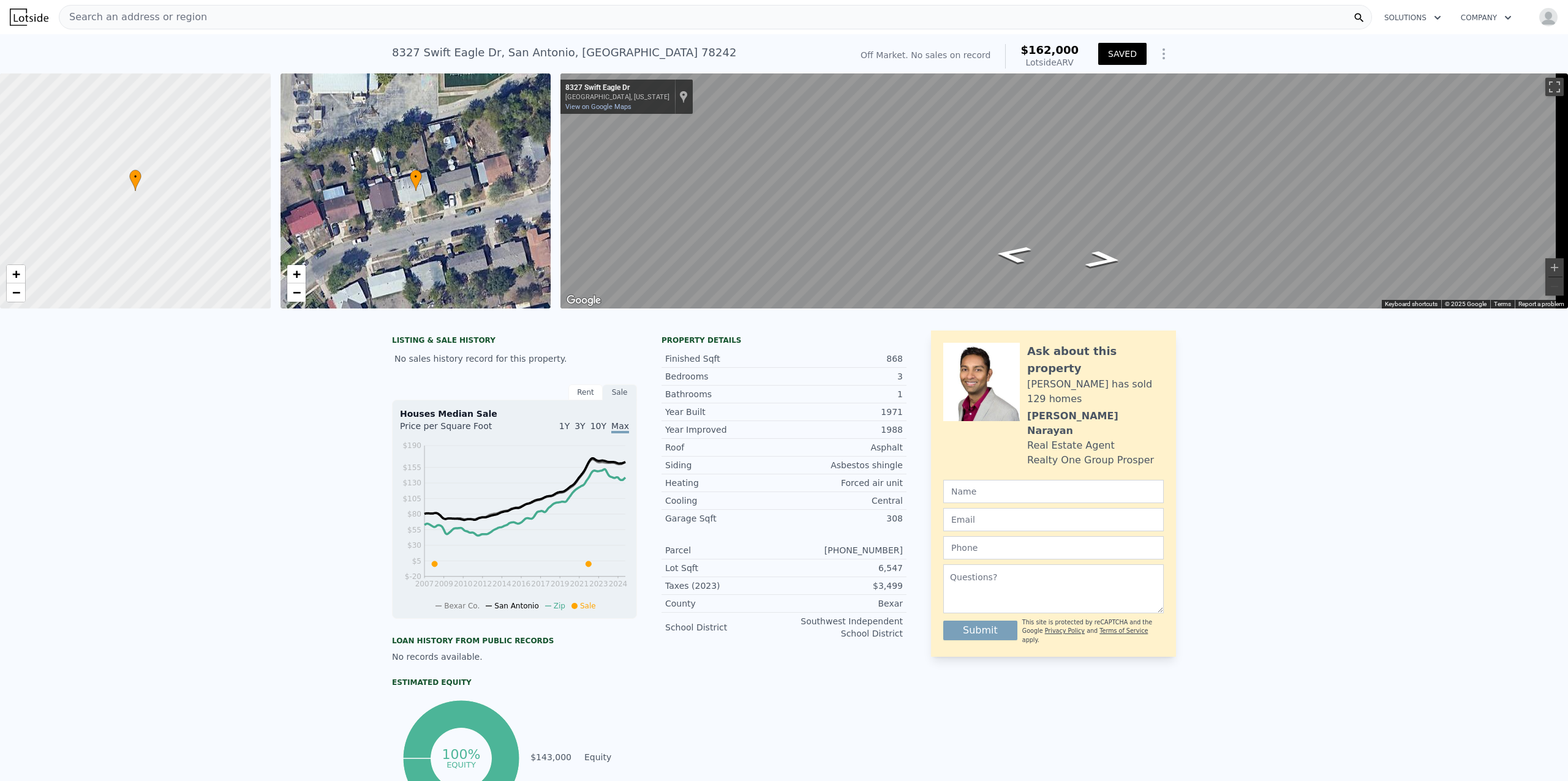
click at [402, 16] on div "Search an address or region" at bounding box center [715, 17] width 1313 height 24
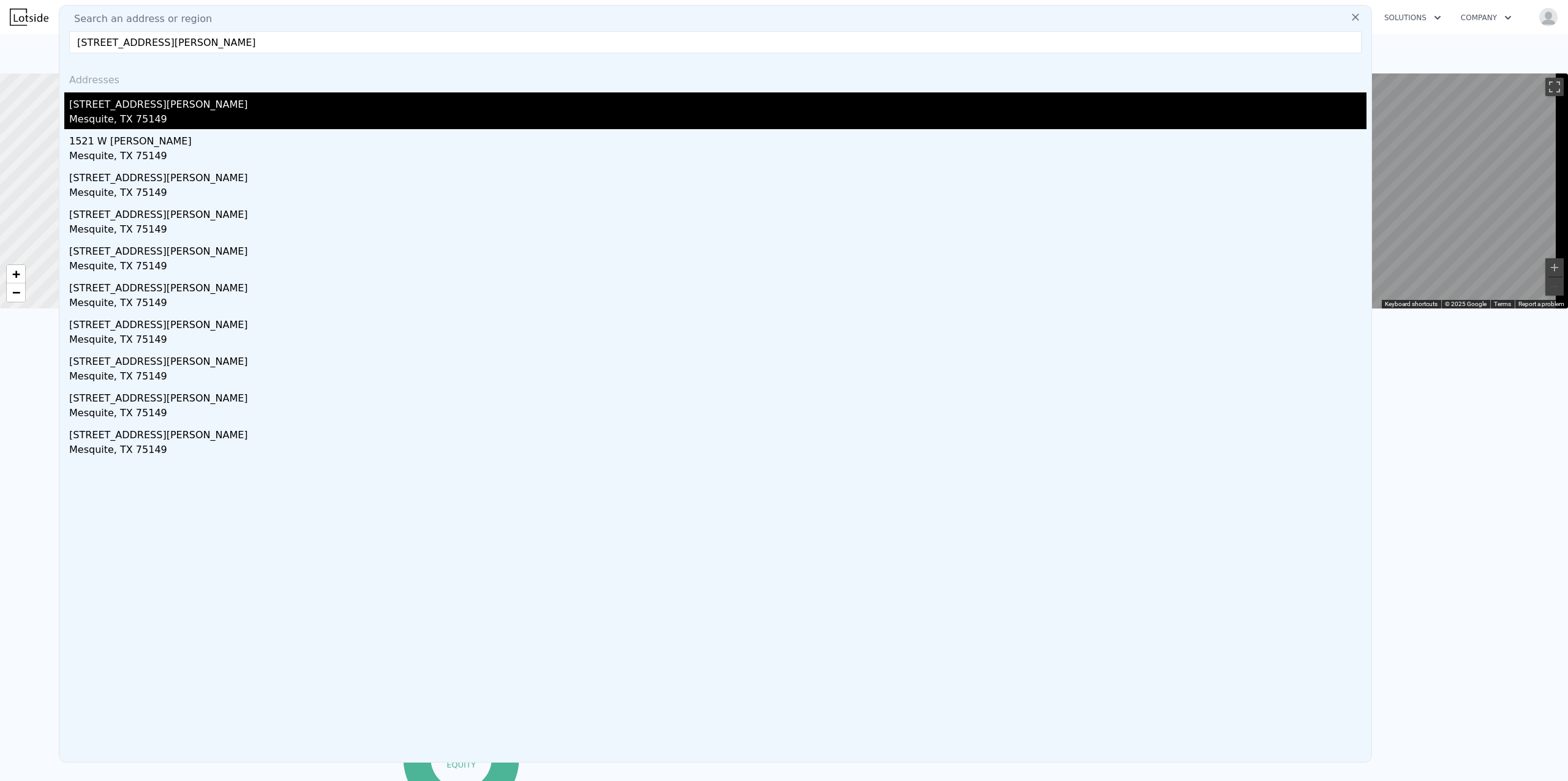
type input "[STREET_ADDRESS][PERSON_NAME]"
click at [127, 111] on div "[STREET_ADDRESS][PERSON_NAME]" at bounding box center [718, 102] width 1297 height 19
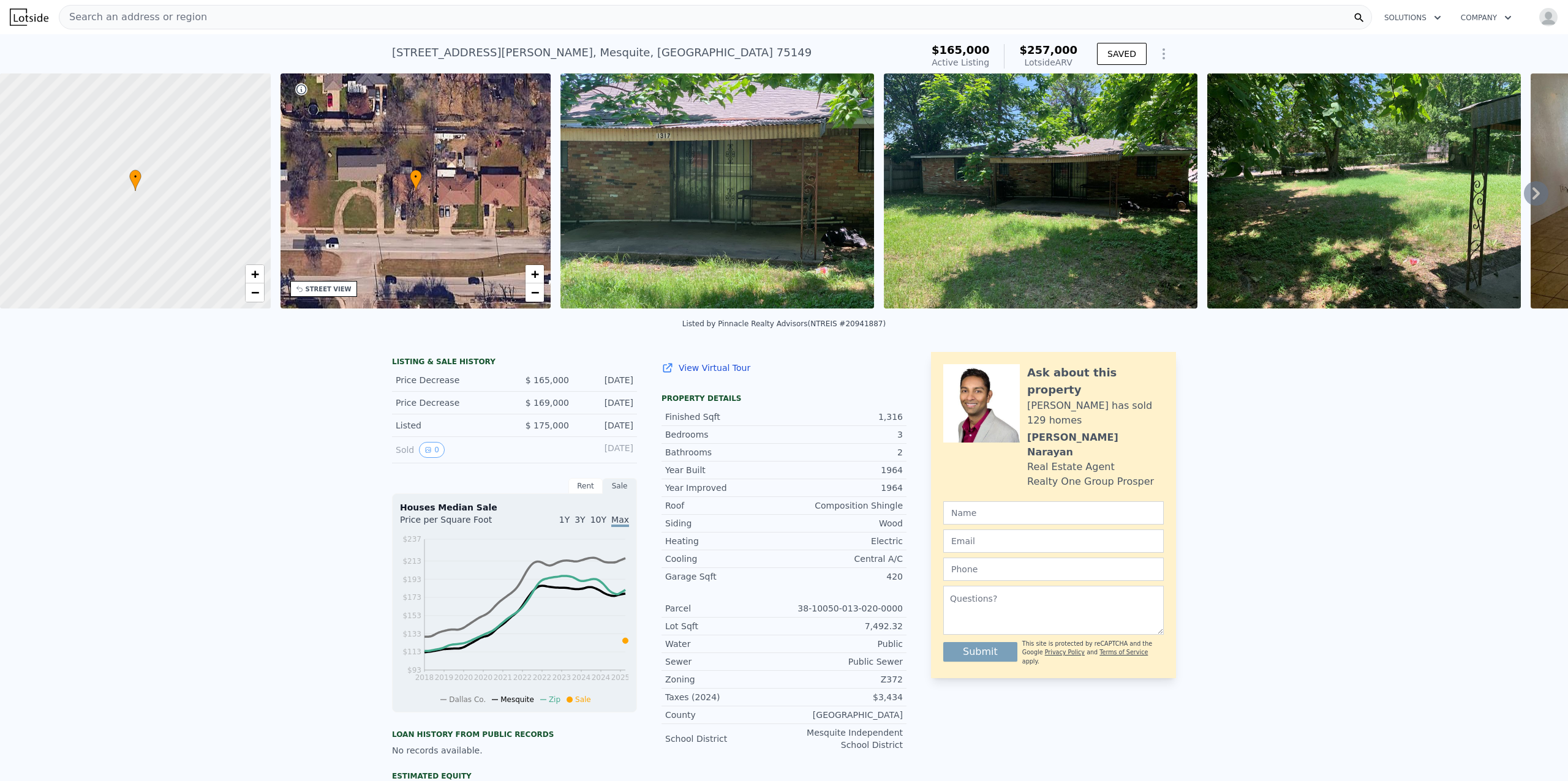
click at [326, 290] on div "STREET VIEW" at bounding box center [329, 289] width 46 height 9
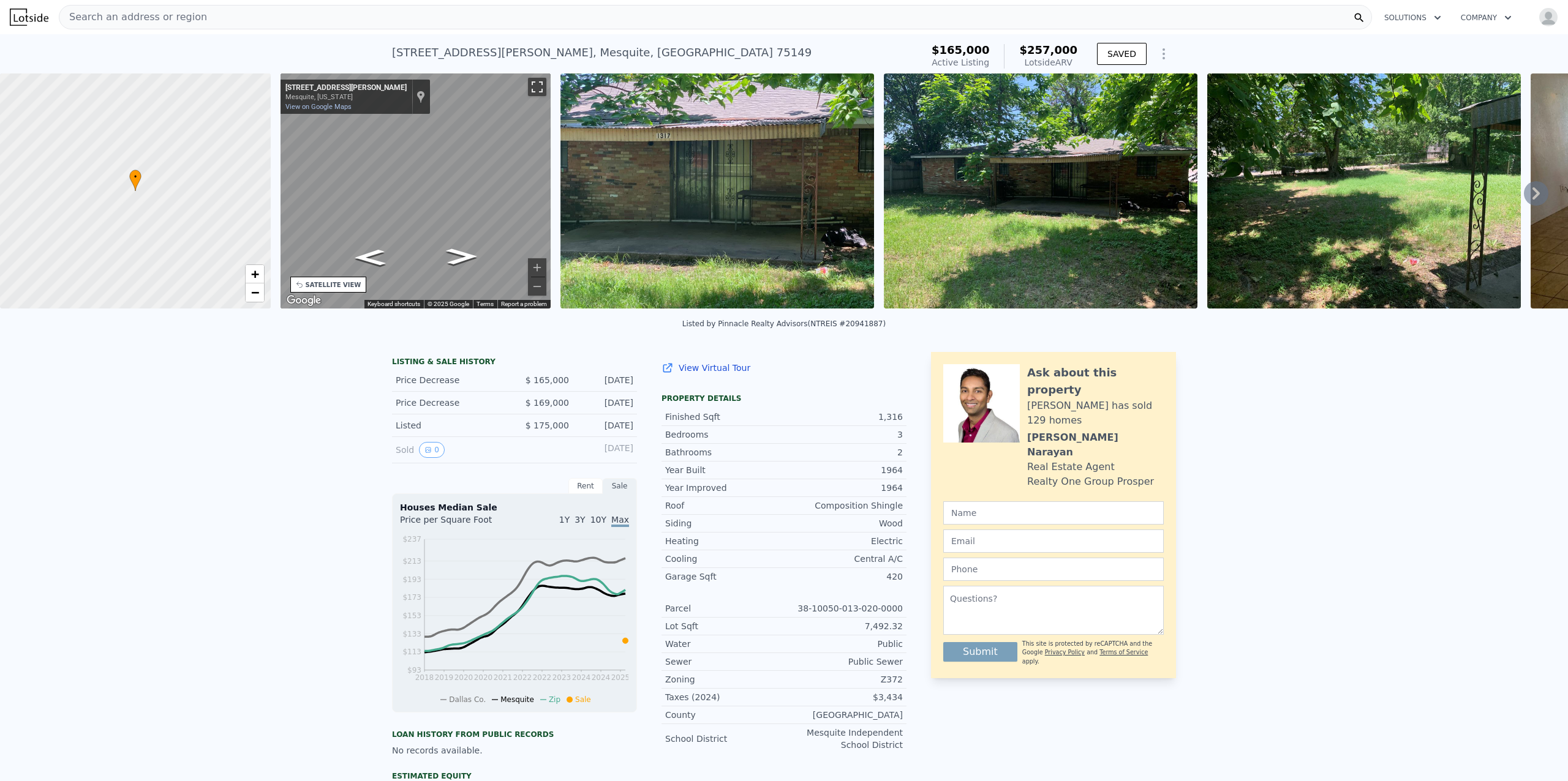
click at [542, 79] on button "Toggle fullscreen view" at bounding box center [537, 87] width 18 height 18
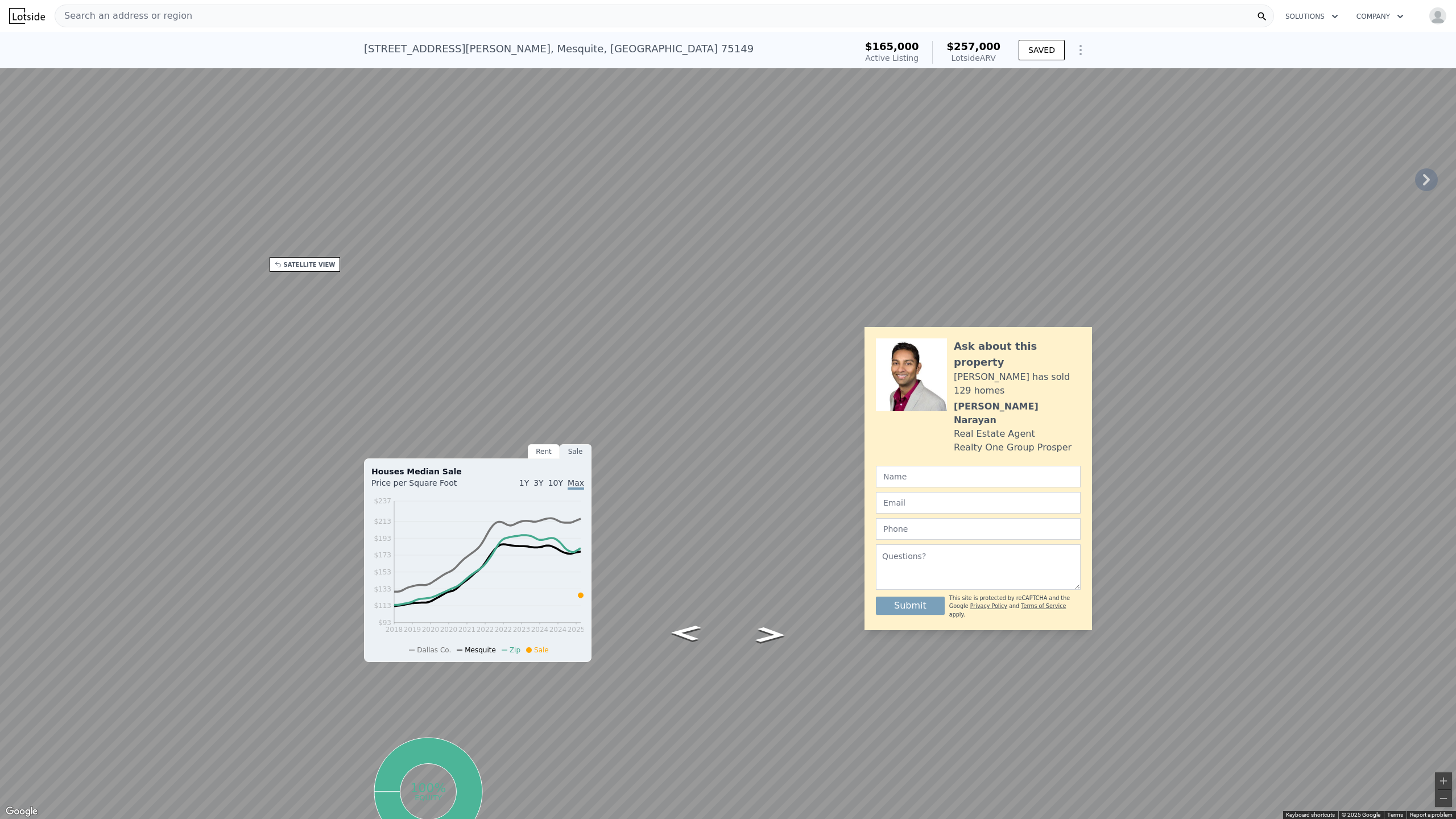
click at [1445, 12] on button "Toggle fullscreen view" at bounding box center [1443, 12] width 17 height 17
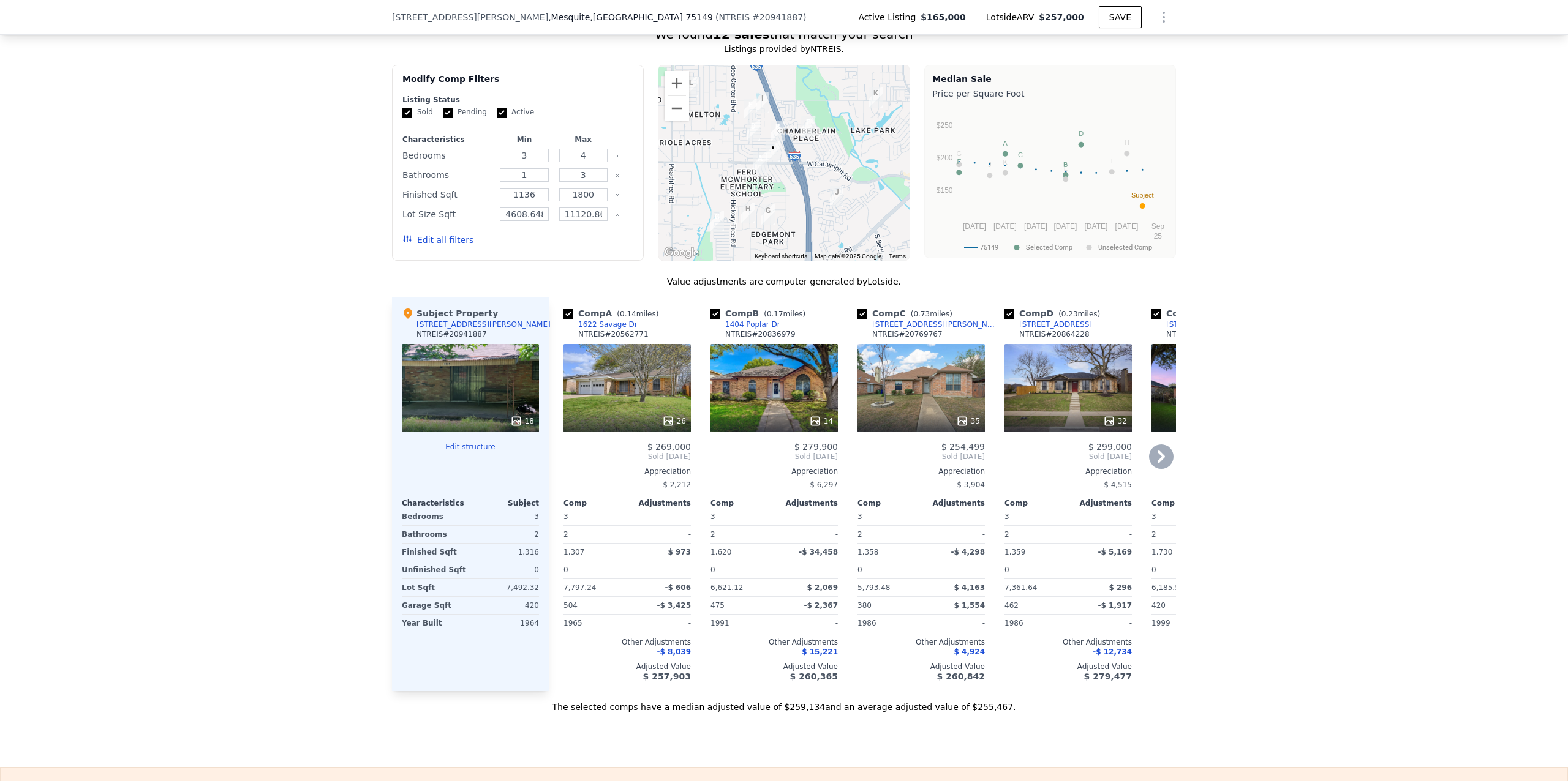
click at [711, 319] on input "checkbox" at bounding box center [715, 314] width 10 height 10
checkbox input "false"
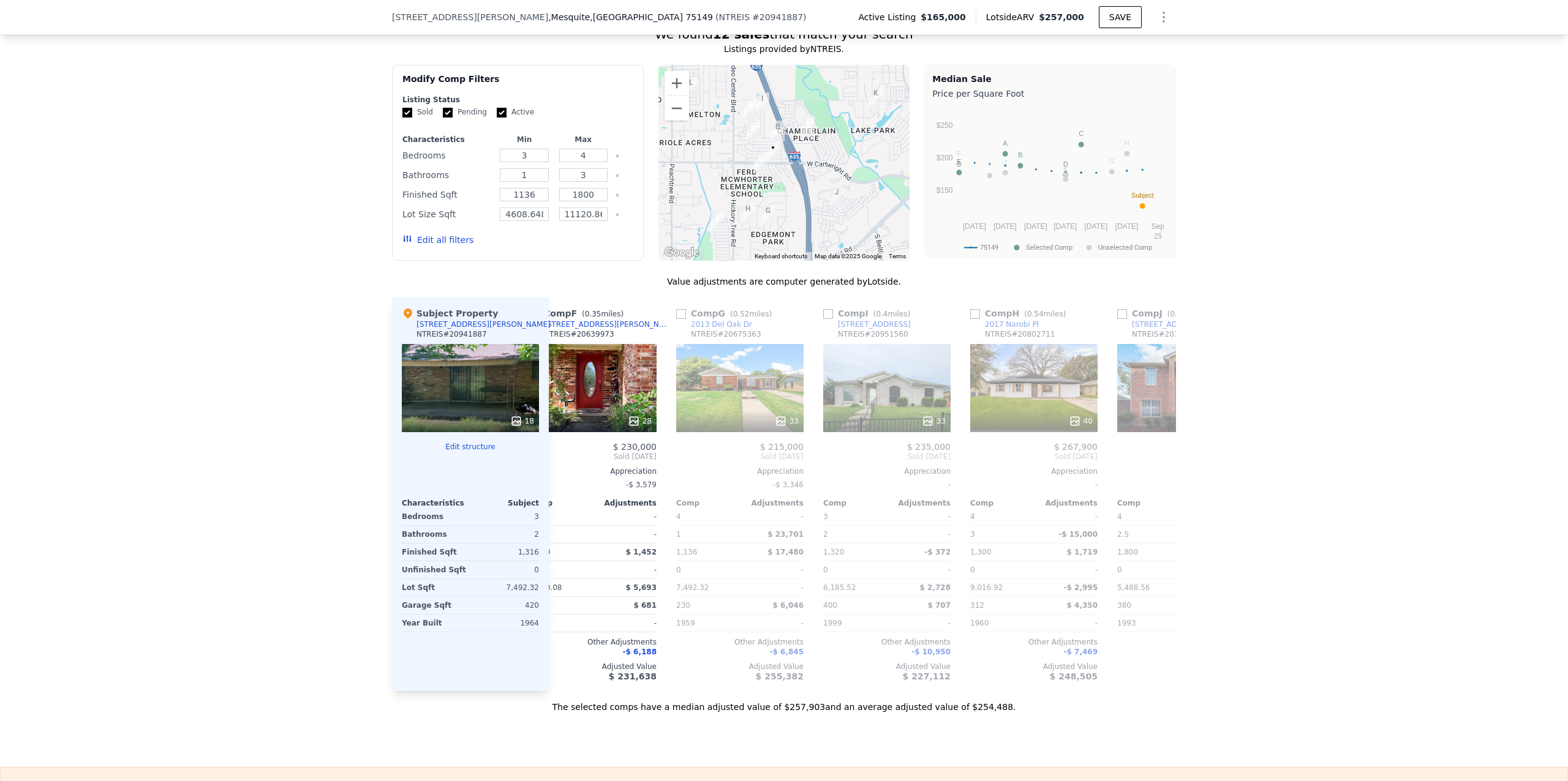
scroll to position [0, 632]
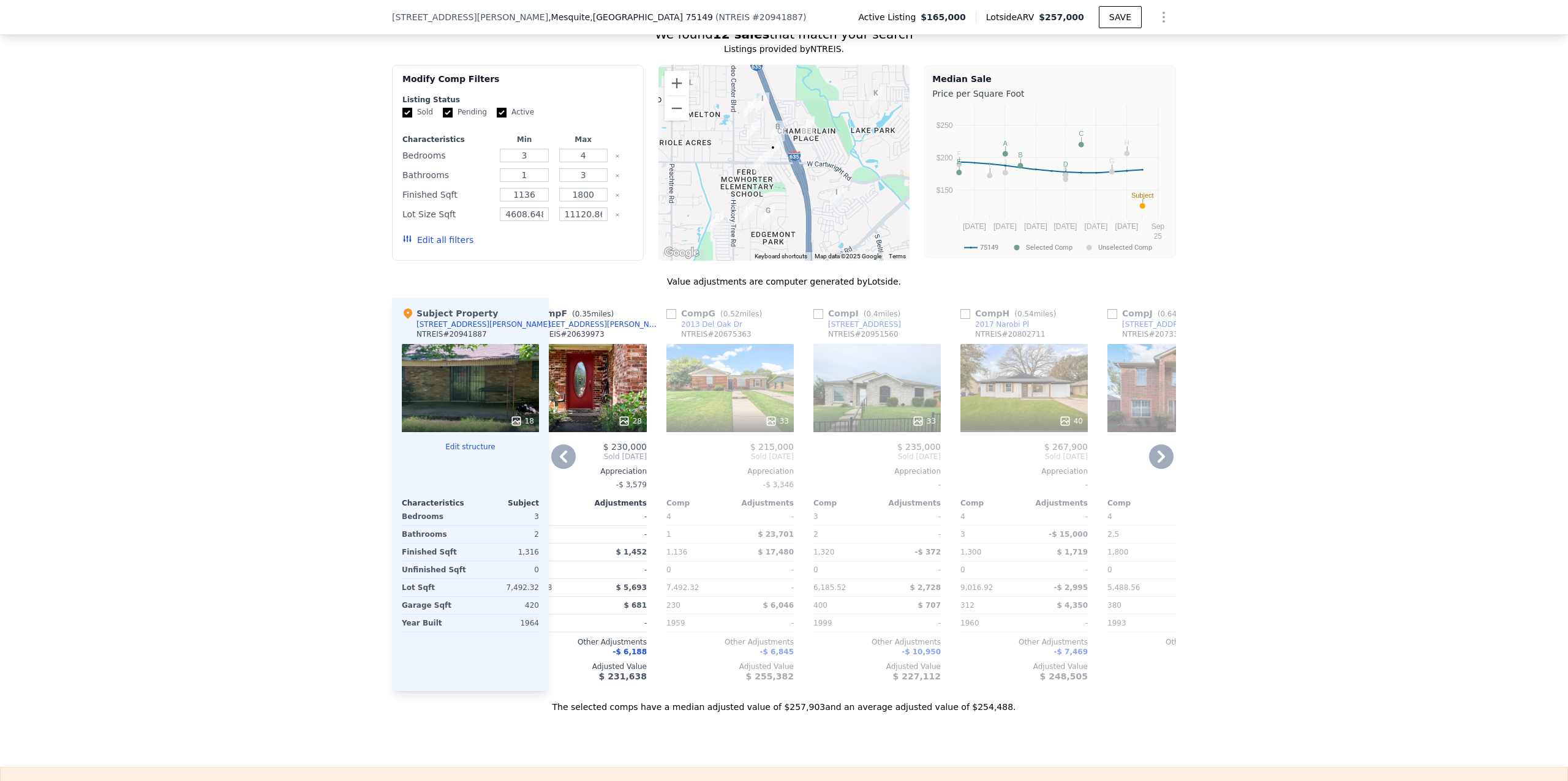
click at [960, 319] on input "checkbox" at bounding box center [965, 314] width 10 height 10
checkbox input "true"
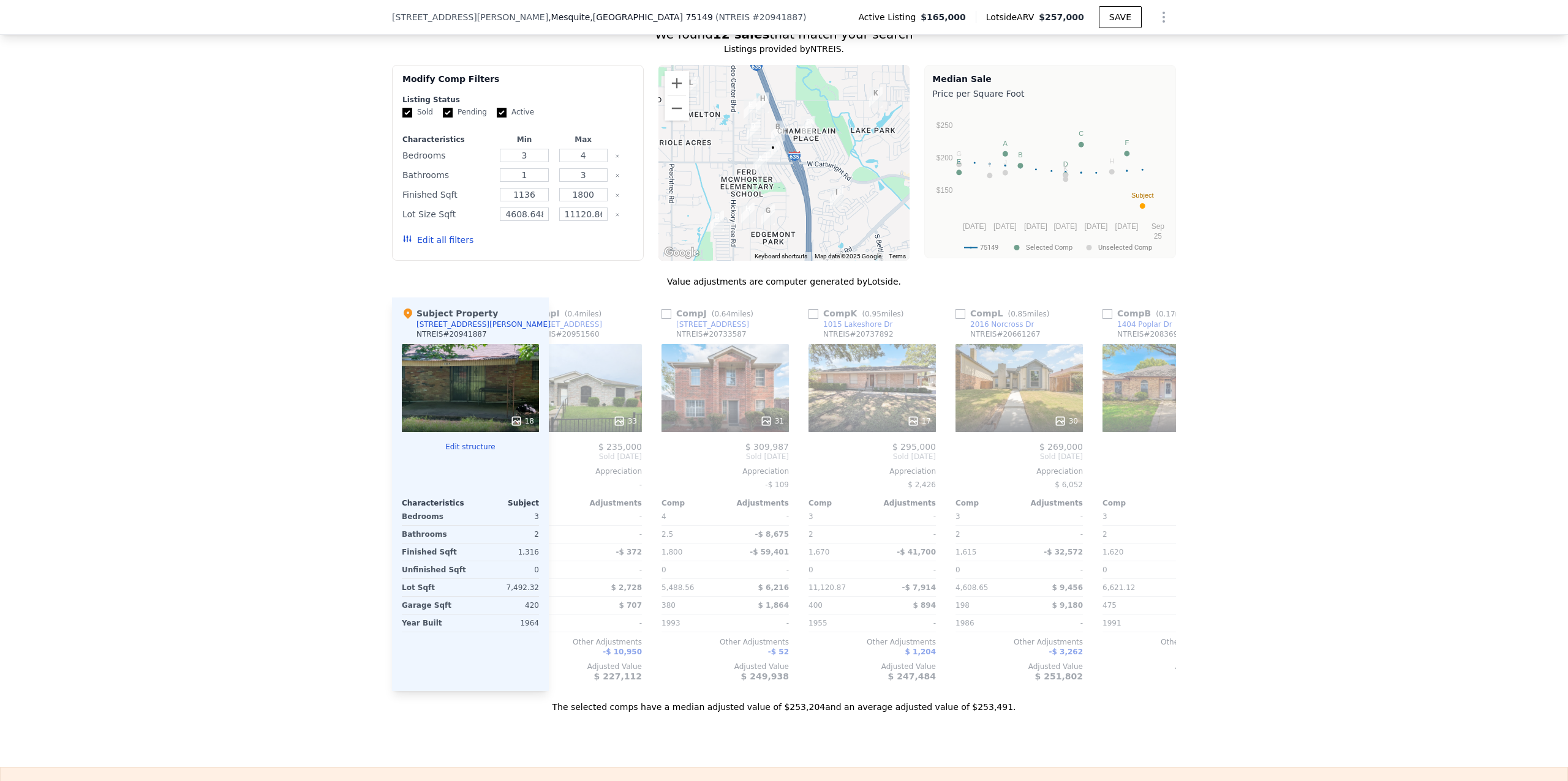
scroll to position [0, 1097]
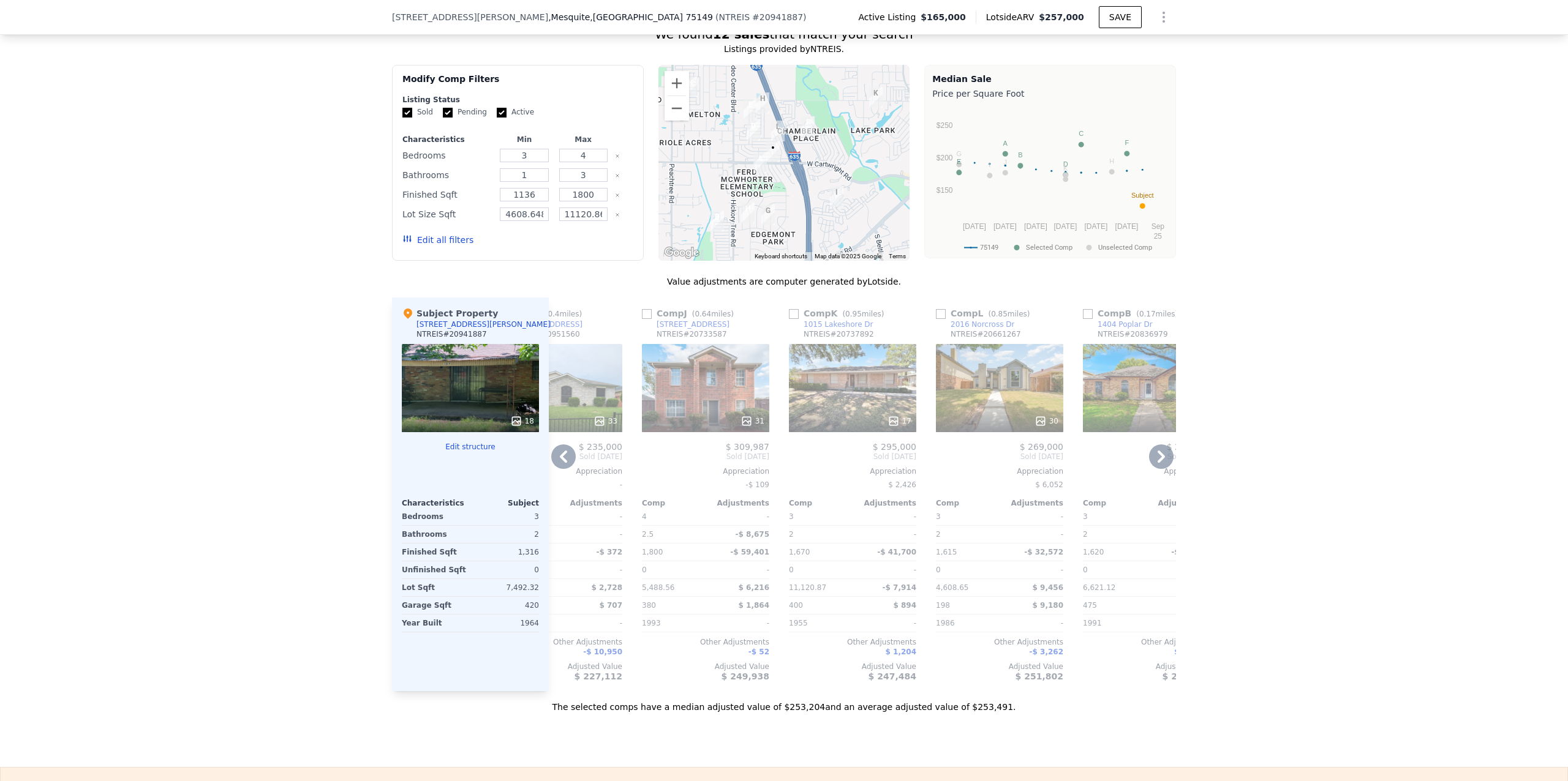
click at [790, 319] on input "checkbox" at bounding box center [793, 314] width 10 height 10
checkbox input "true"
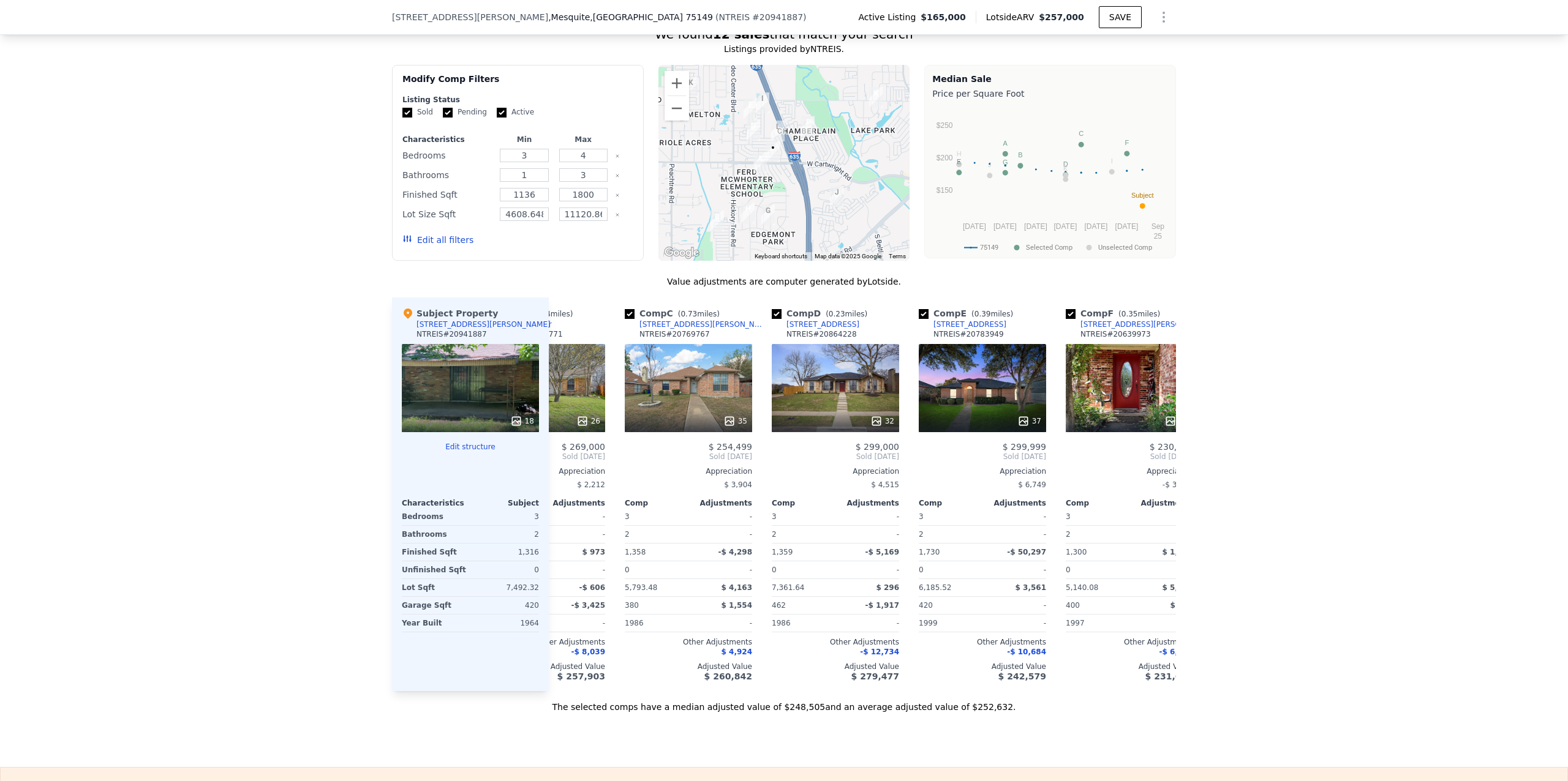
scroll to position [0, 0]
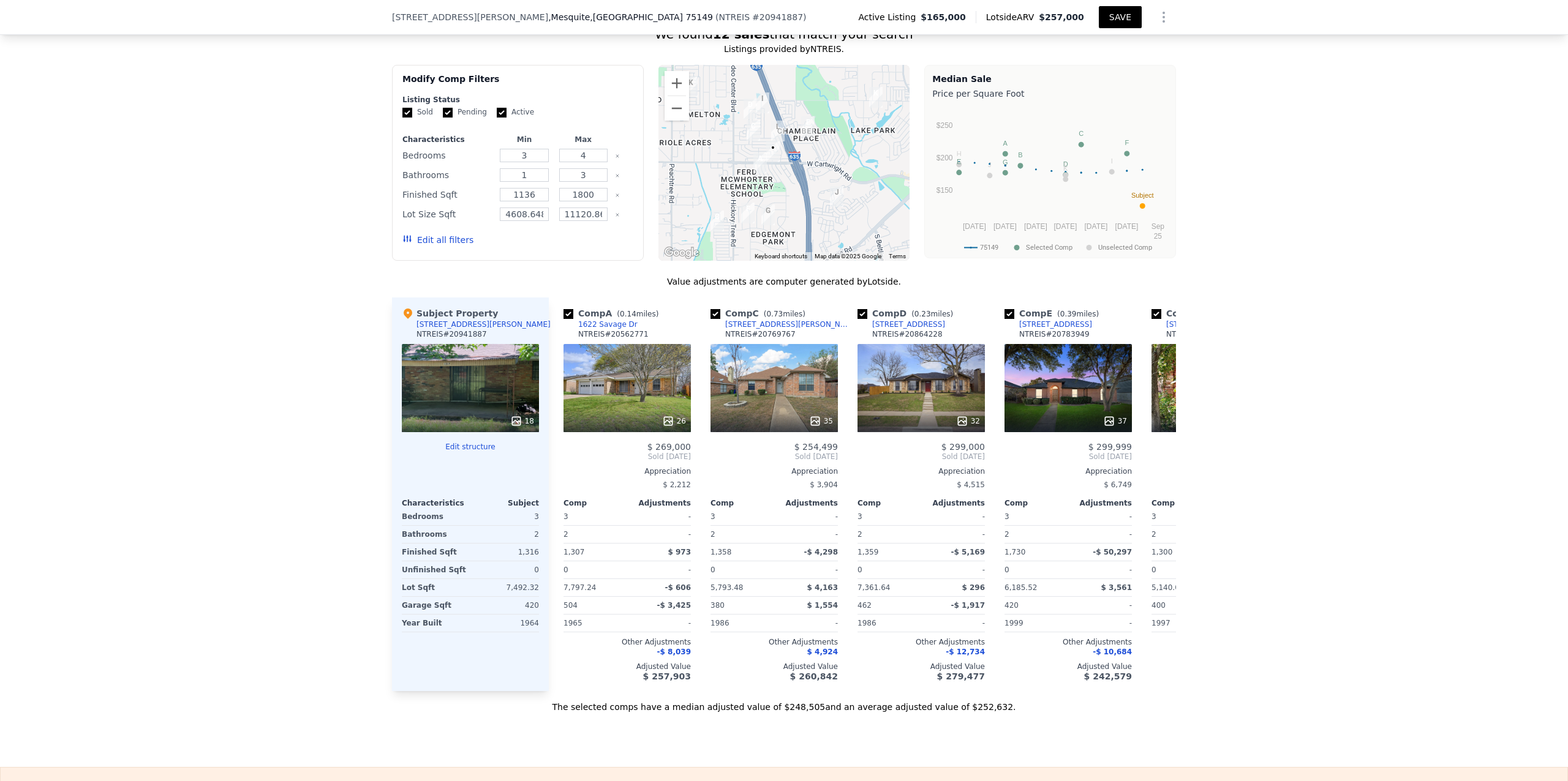
click at [1108, 13] on button "SAVE" at bounding box center [1120, 17] width 43 height 22
click at [1163, 17] on icon "Show Options" at bounding box center [1164, 17] width 1 height 10
click at [1106, 72] on div "Share Analysis" at bounding box center [1107, 73] width 137 height 24
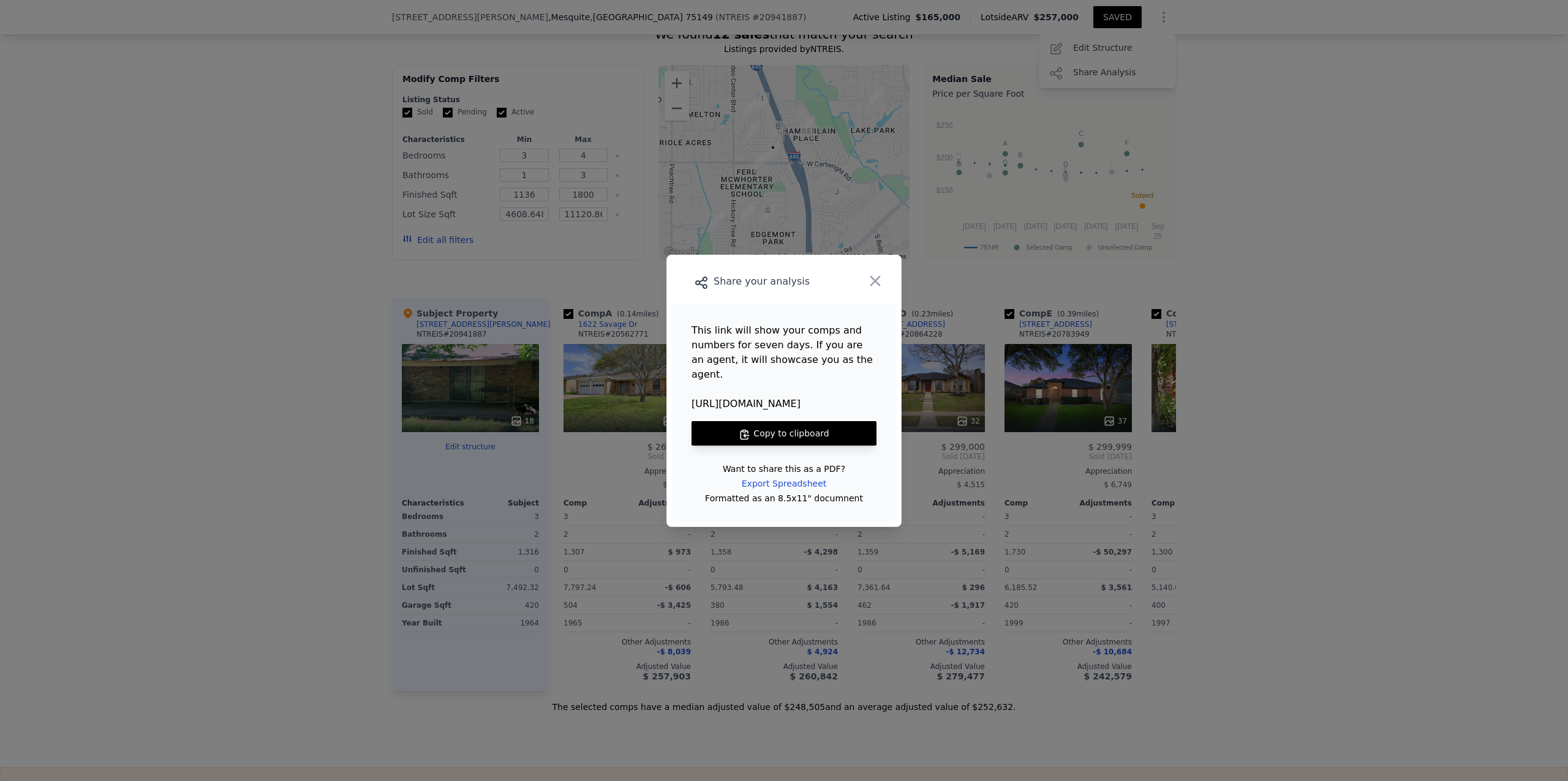
click at [790, 424] on button "Copy to clipboard" at bounding box center [784, 433] width 185 height 24
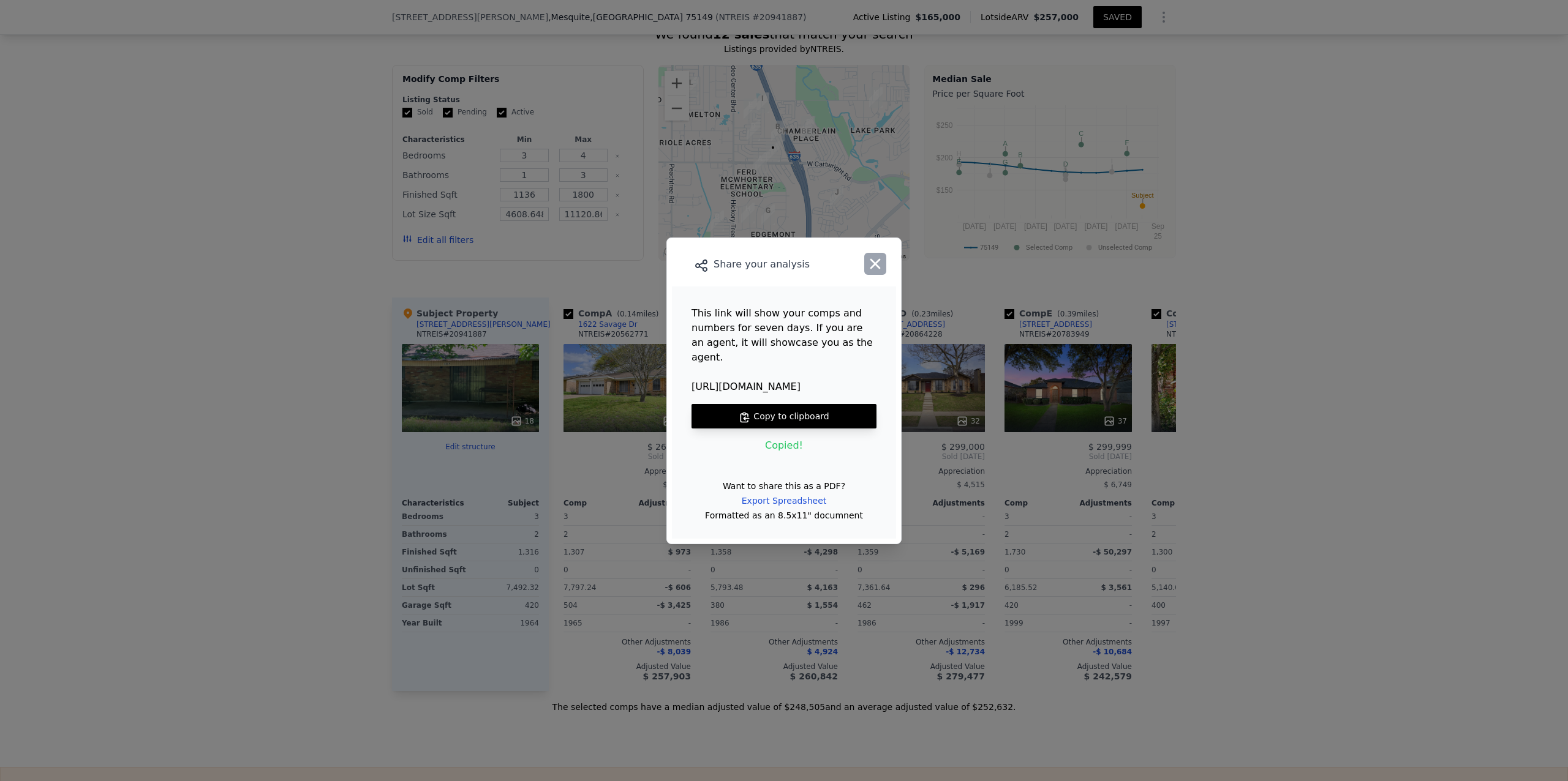
click at [875, 261] on button "button" at bounding box center [875, 264] width 22 height 22
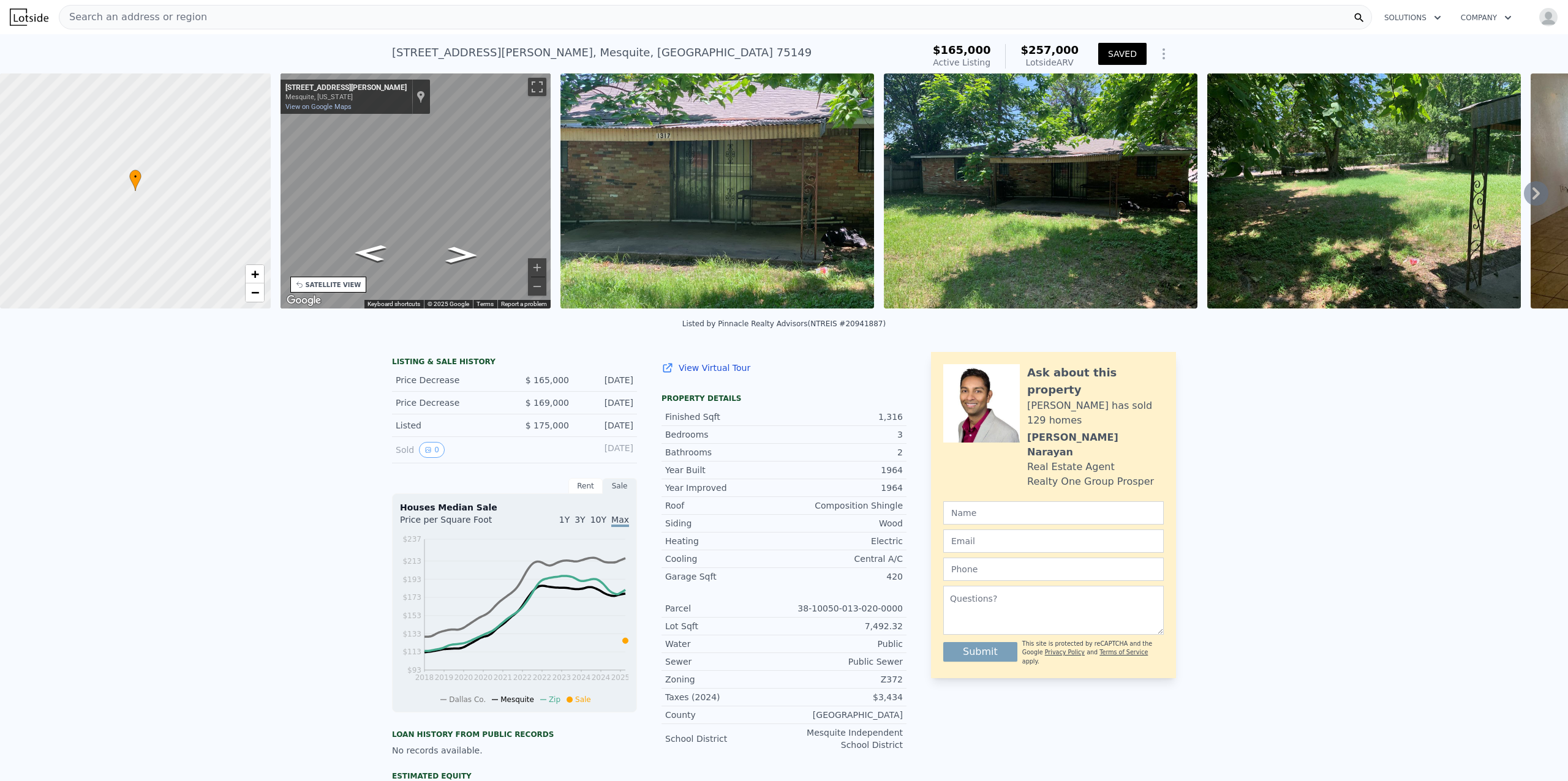
click at [294, 20] on div "Search an address or region" at bounding box center [715, 17] width 1313 height 24
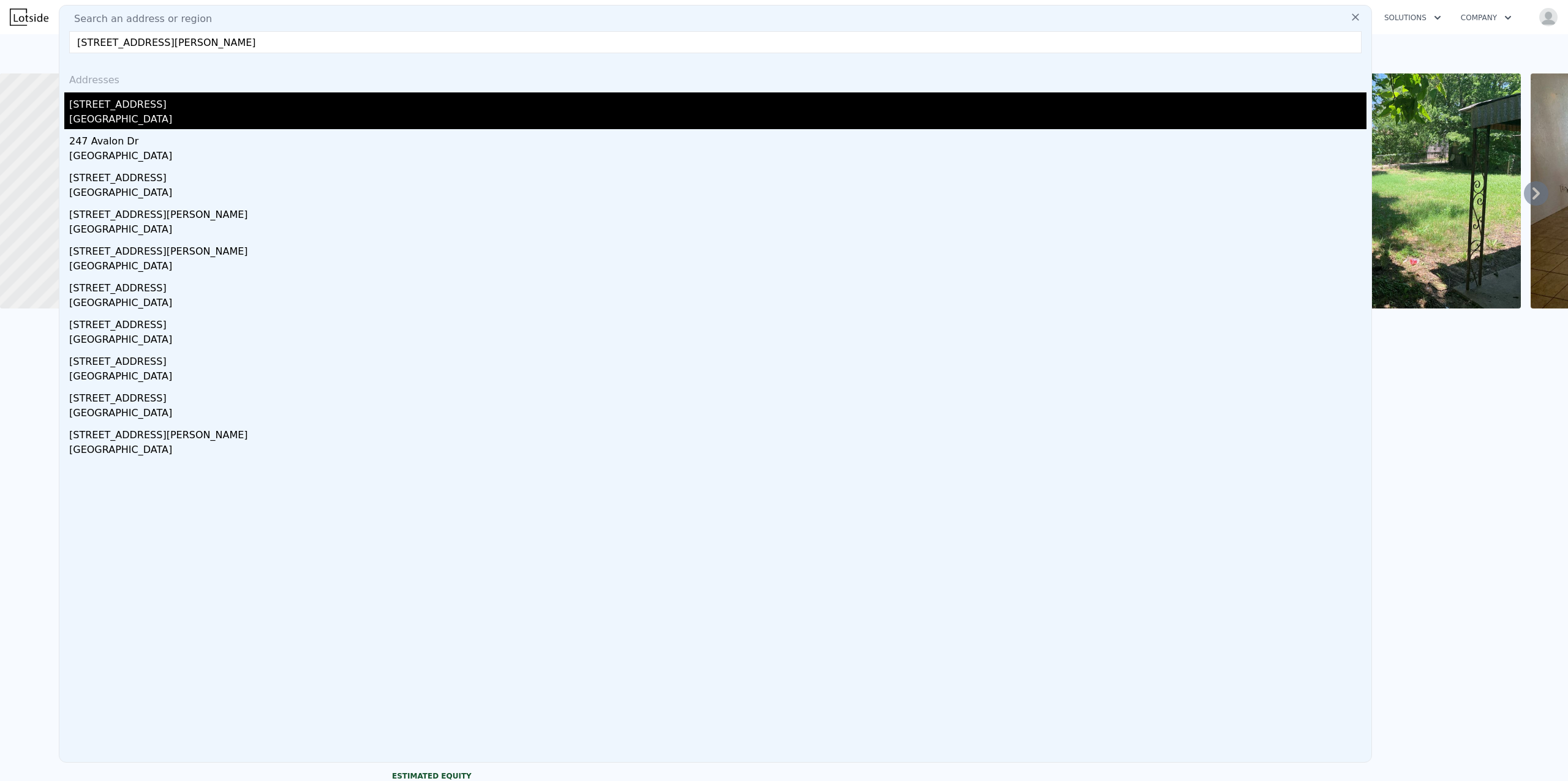
type input "[STREET_ADDRESS][PERSON_NAME]"
click at [104, 108] on div "[STREET_ADDRESS]" at bounding box center [718, 102] width 1297 height 19
